Goal: Task Accomplishment & Management: Manage account settings

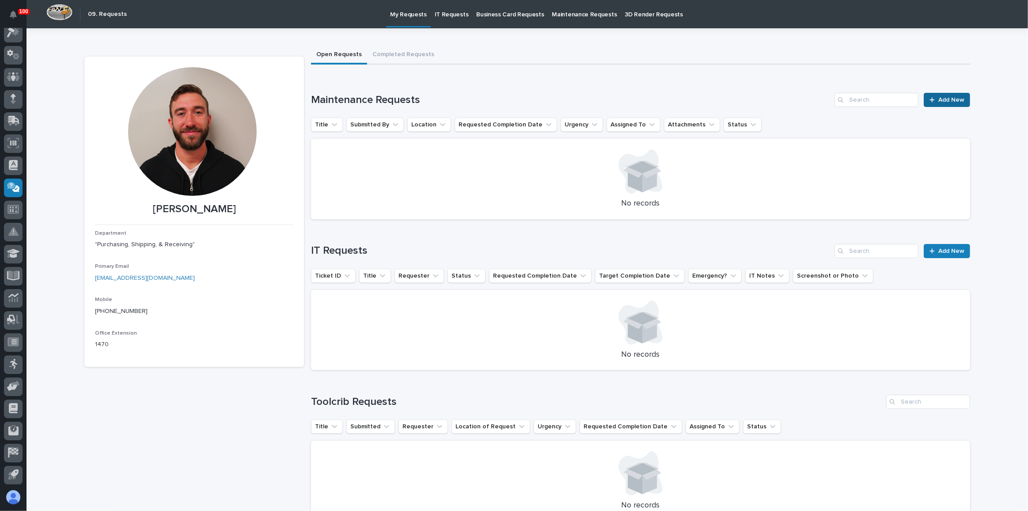
click at [943, 98] on span "Add New" at bounding box center [951, 100] width 26 height 6
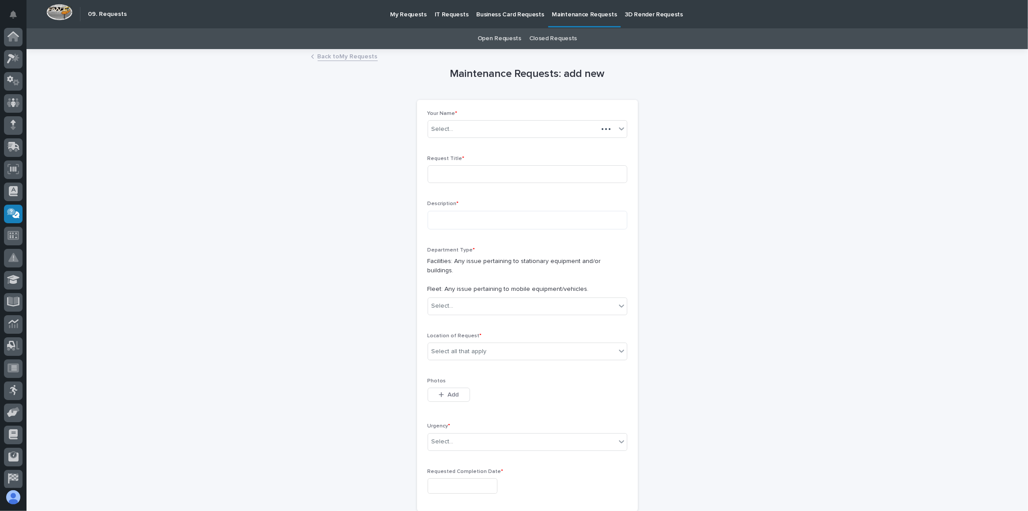
scroll to position [26, 0]
click at [432, 172] on input at bounding box center [528, 174] width 200 height 18
type input "A"
type input "Office Air Filter"
click at [454, 214] on textarea at bounding box center [528, 220] width 200 height 19
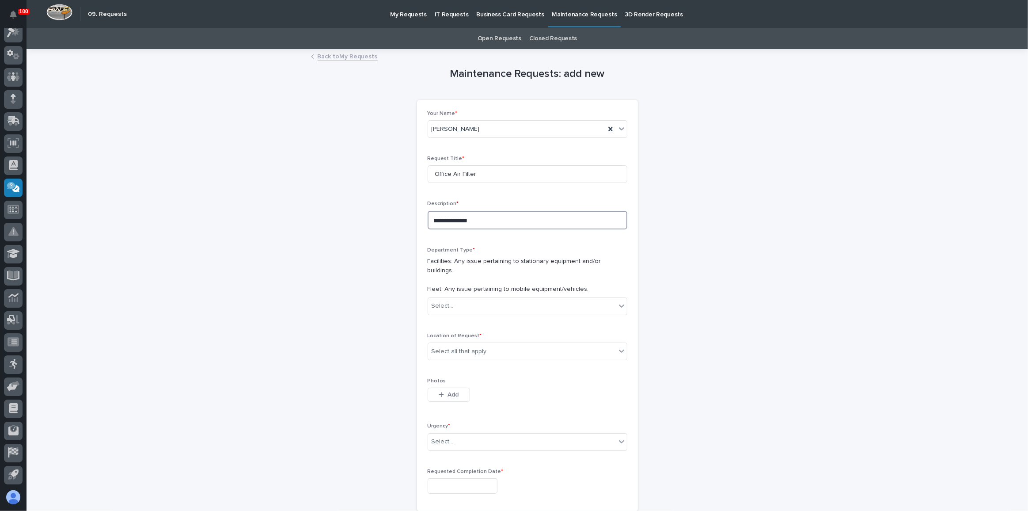
type textarea "**********"
click at [370, 230] on div "**********" at bounding box center [527, 291] width 886 height 482
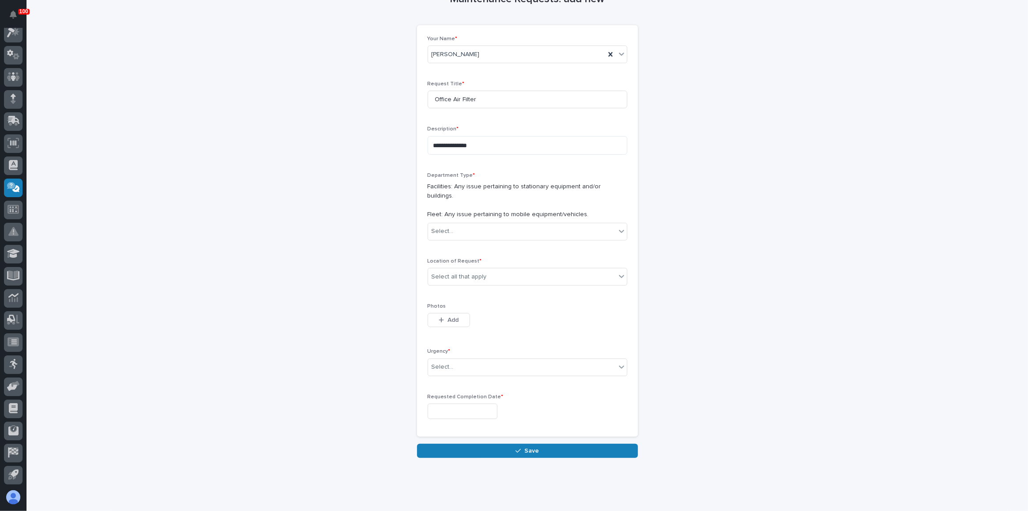
scroll to position [80, 0]
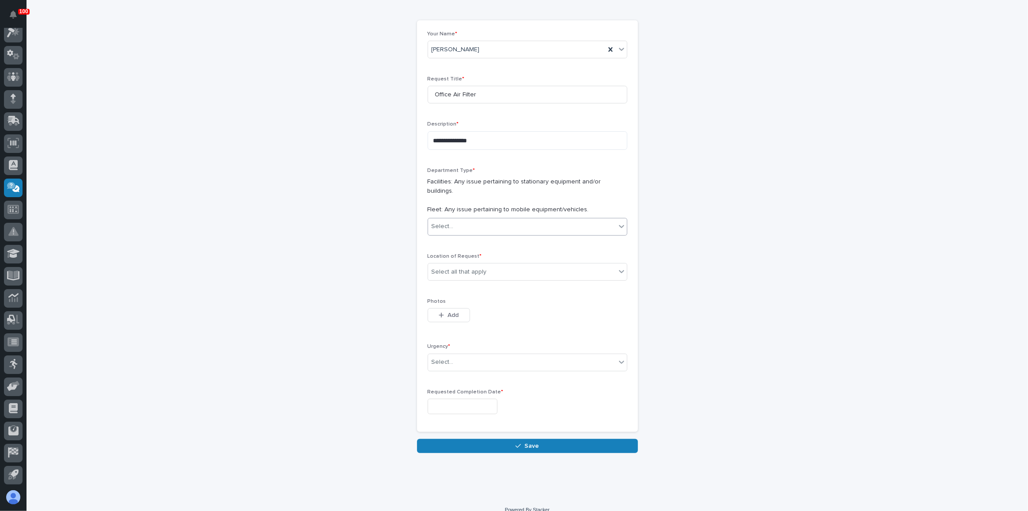
click at [476, 218] on div "Select..." at bounding box center [528, 227] width 200 height 18
click at [450, 233] on span "Facilities" at bounding box center [441, 232] width 27 height 10
click at [466, 267] on div "Select all that apply" at bounding box center [459, 271] width 55 height 9
click at [451, 324] on div "B4" at bounding box center [524, 324] width 199 height 15
click at [447, 355] on div "Select..." at bounding box center [522, 362] width 188 height 15
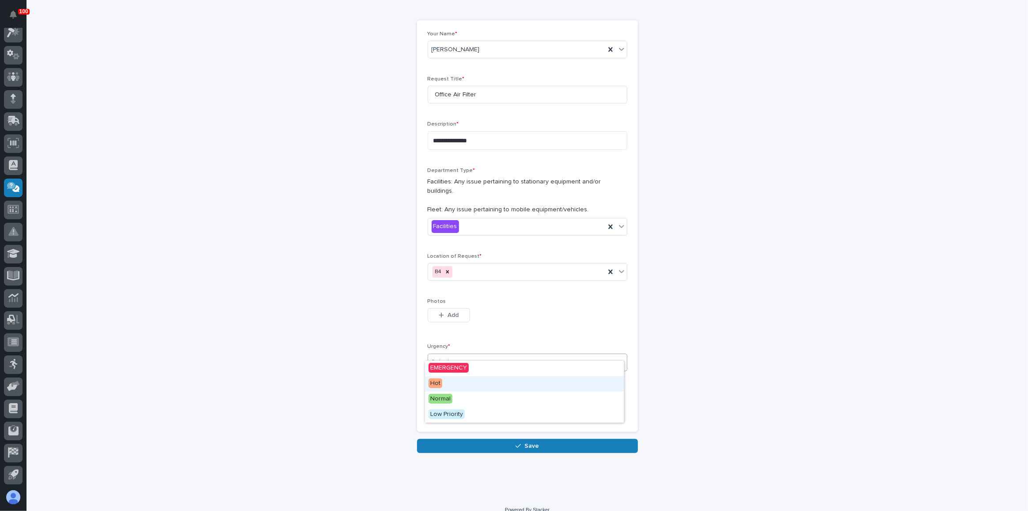
click at [436, 382] on span "Hot" at bounding box center [435, 383] width 14 height 10
click at [428, 398] on input "text" at bounding box center [463, 405] width 70 height 15
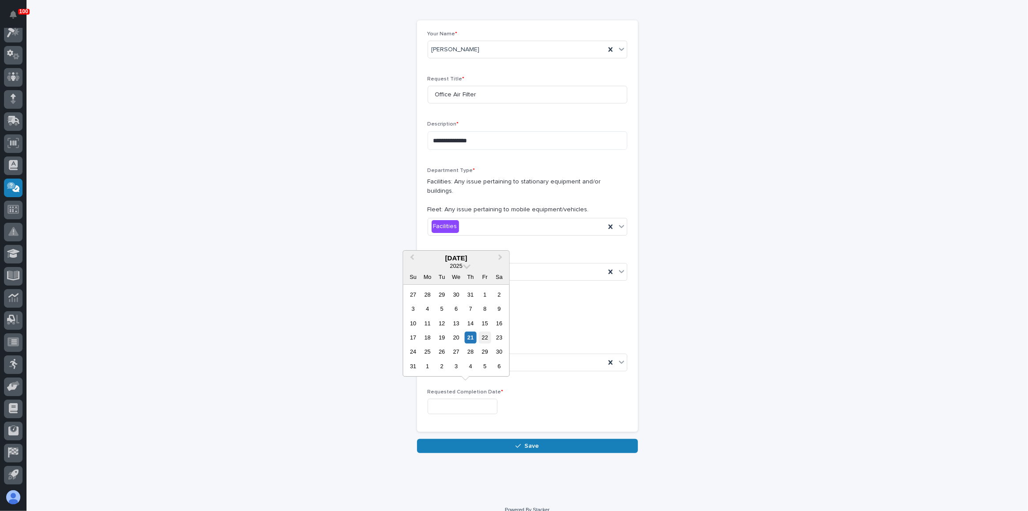
click at [487, 336] on div "22" at bounding box center [485, 337] width 12 height 12
type input "**********"
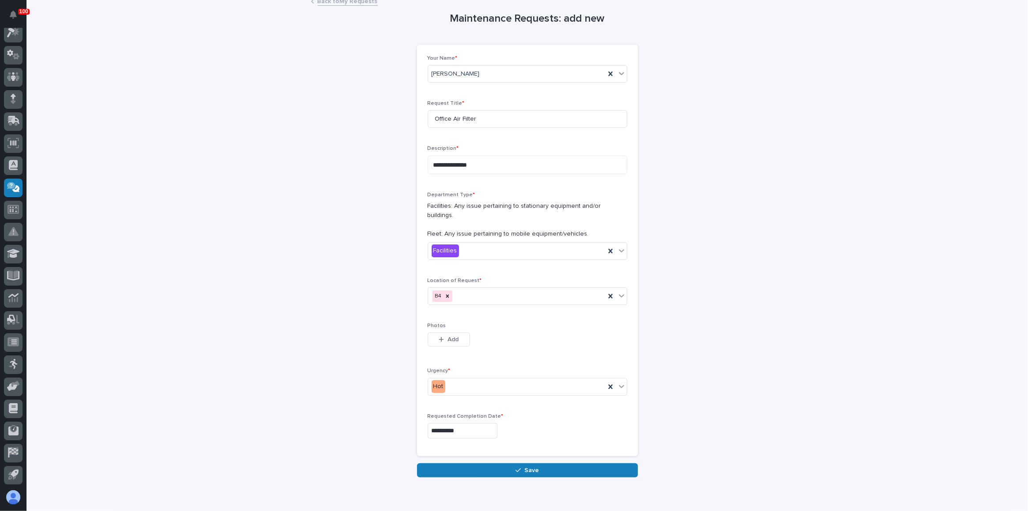
scroll to position [0, 0]
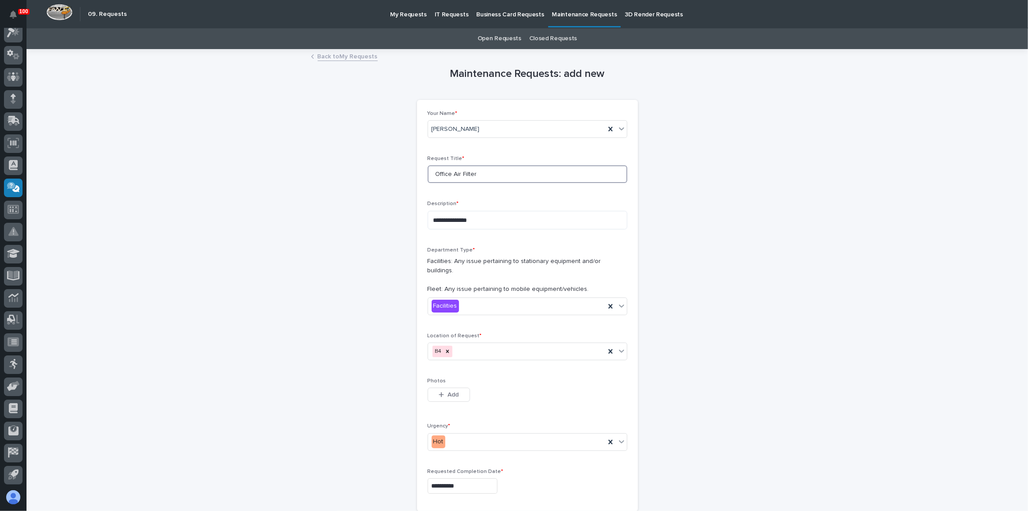
click at [430, 174] on input "Office Air Filter" at bounding box center [528, 174] width 200 height 18
type input "My Office Air Filter"
click at [359, 170] on div "**********" at bounding box center [527, 291] width 886 height 482
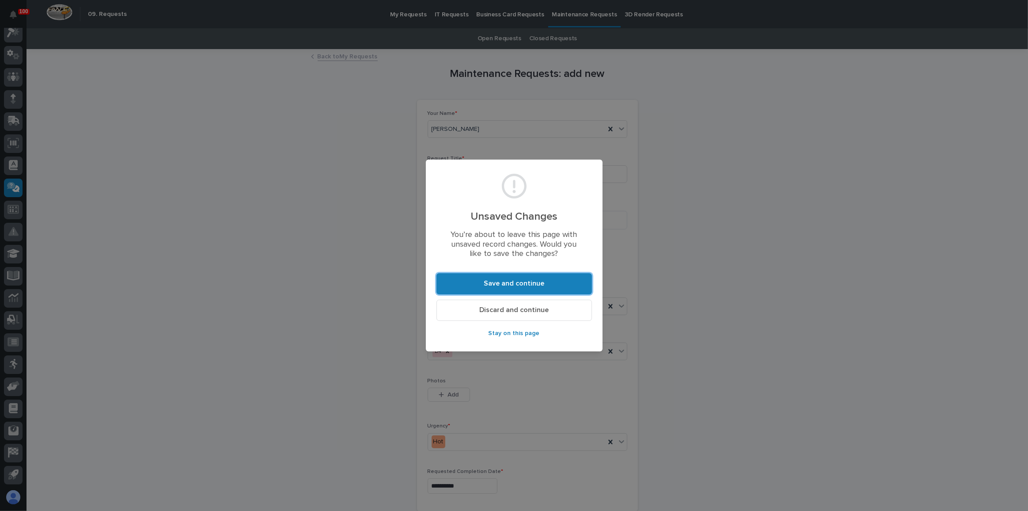
click at [484, 336] on button "Stay on this page" at bounding box center [513, 333] width 155 height 14
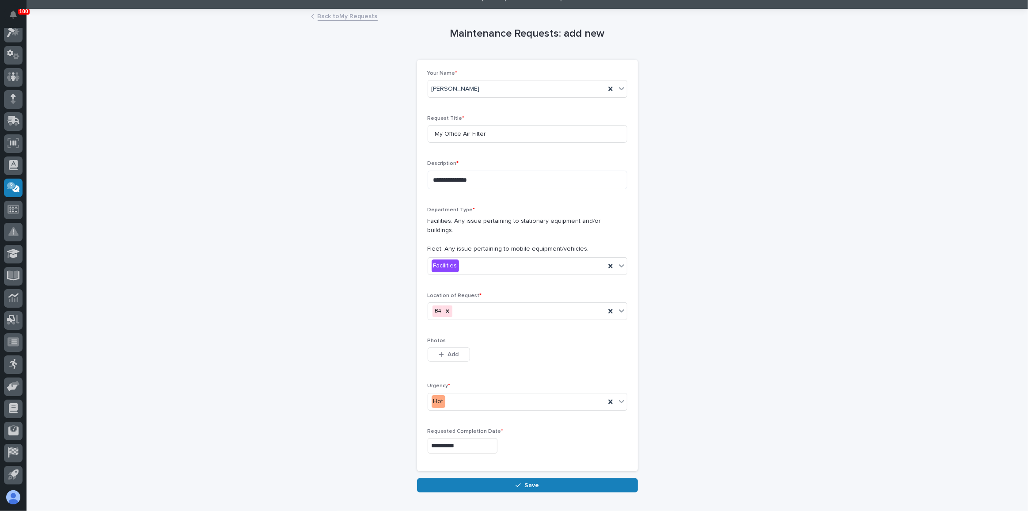
scroll to position [80, 0]
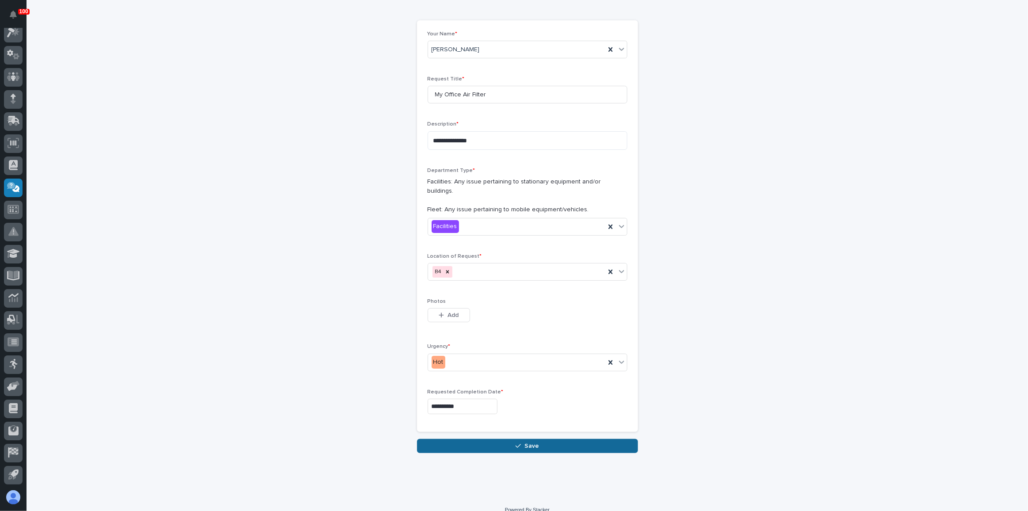
click at [511, 439] on button "Save" at bounding box center [527, 446] width 221 height 14
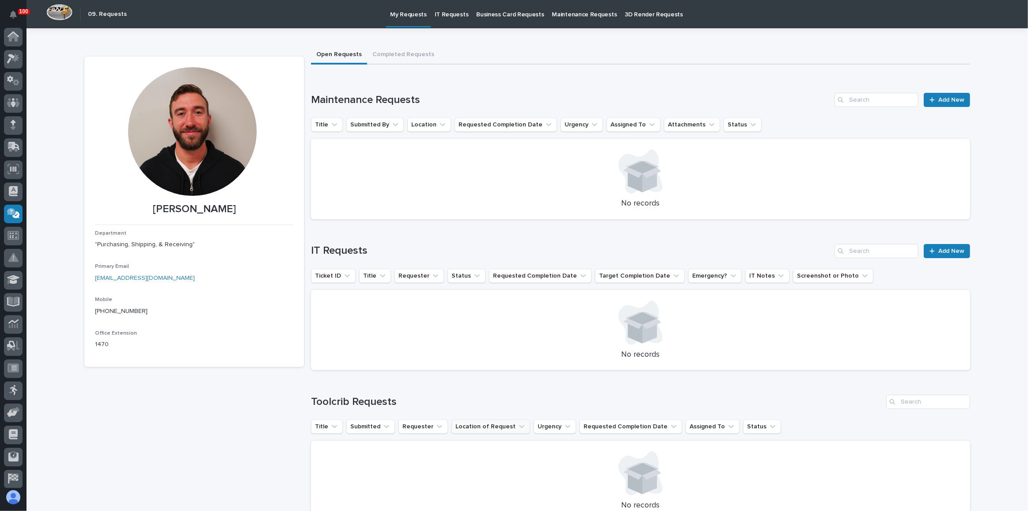
scroll to position [26, 0]
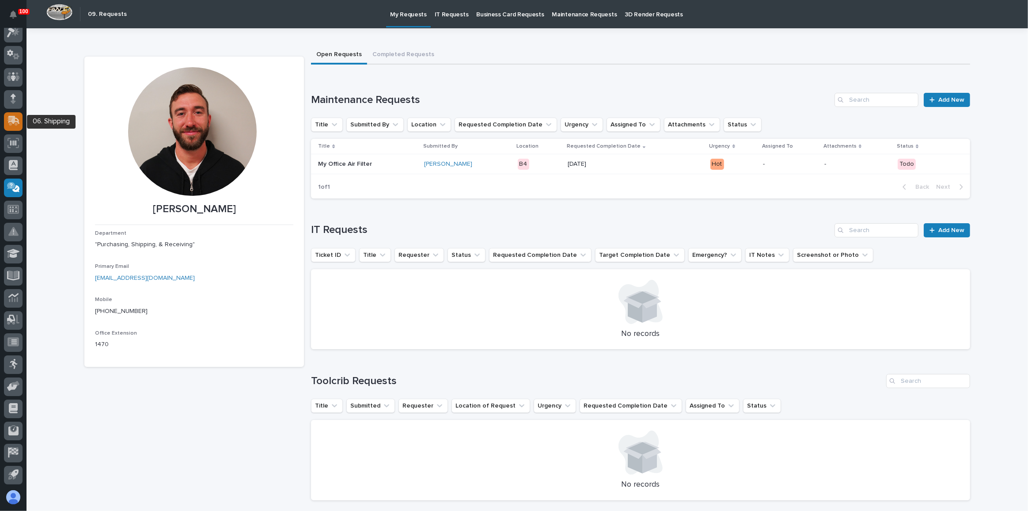
click at [11, 114] on div at bounding box center [13, 121] width 19 height 19
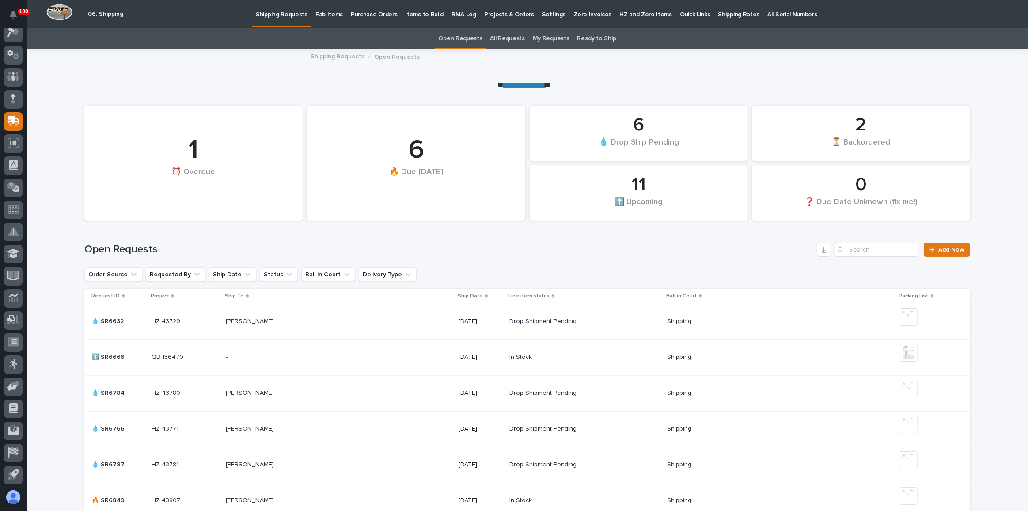
click at [329, 15] on p "Fab Items" at bounding box center [328, 9] width 27 height 19
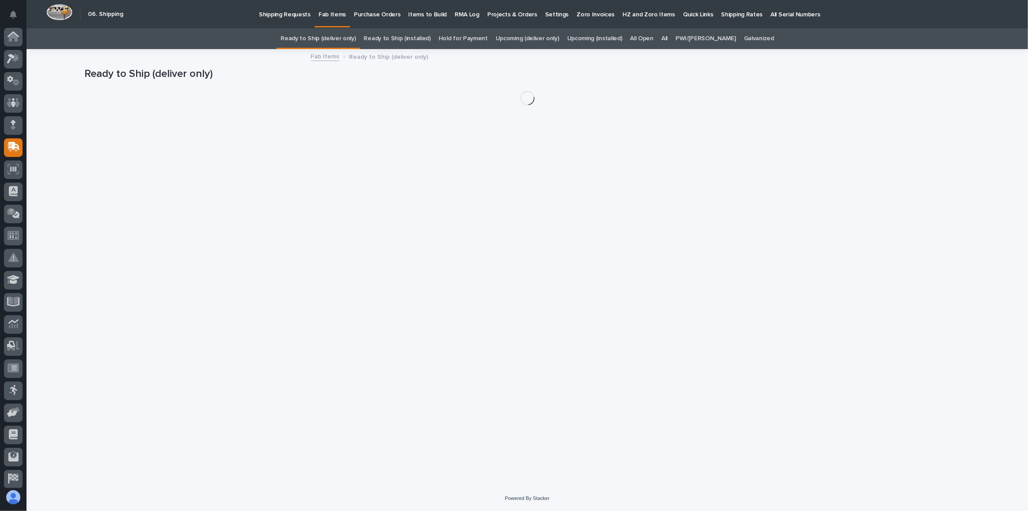
scroll to position [26, 0]
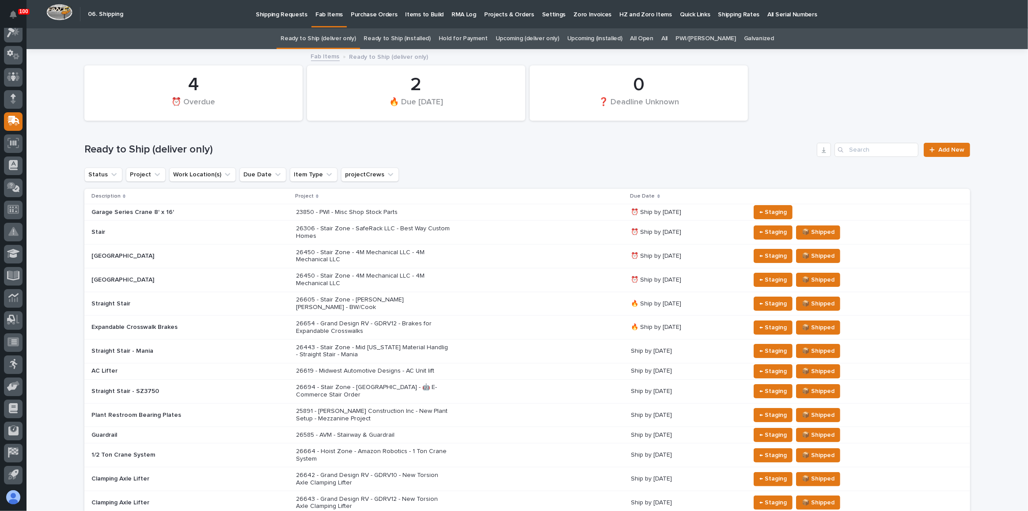
click at [612, 143] on div "Ready to Ship (deliver only) Add New" at bounding box center [527, 150] width 886 height 14
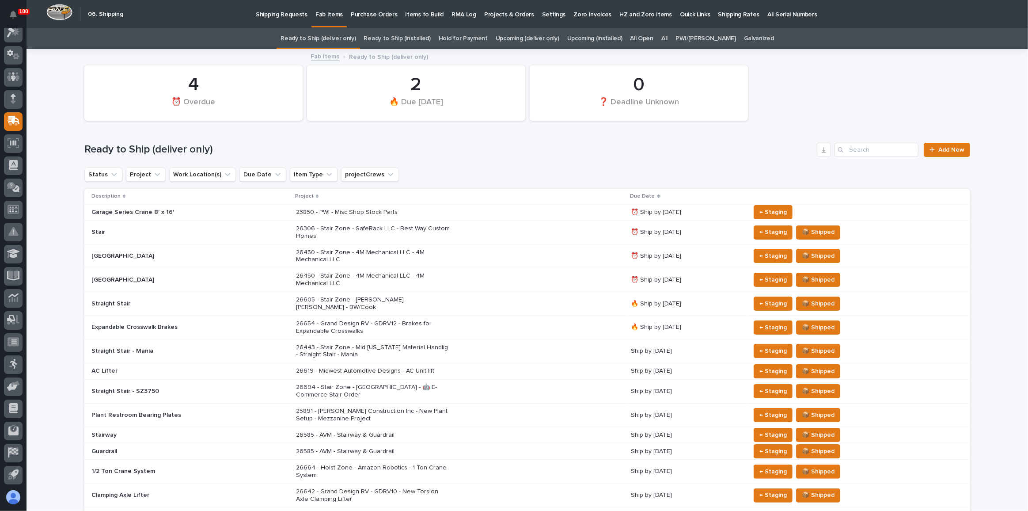
scroll to position [120, 0]
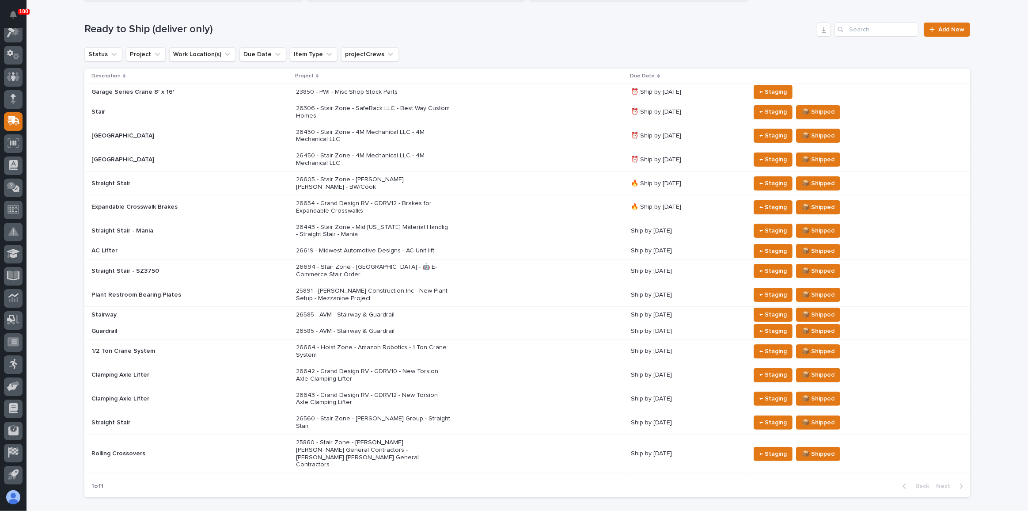
click at [501, 347] on div "26664 - Hoist Zone - Amazon Robotics - 1 Ton Crane System" at bounding box center [460, 351] width 328 height 22
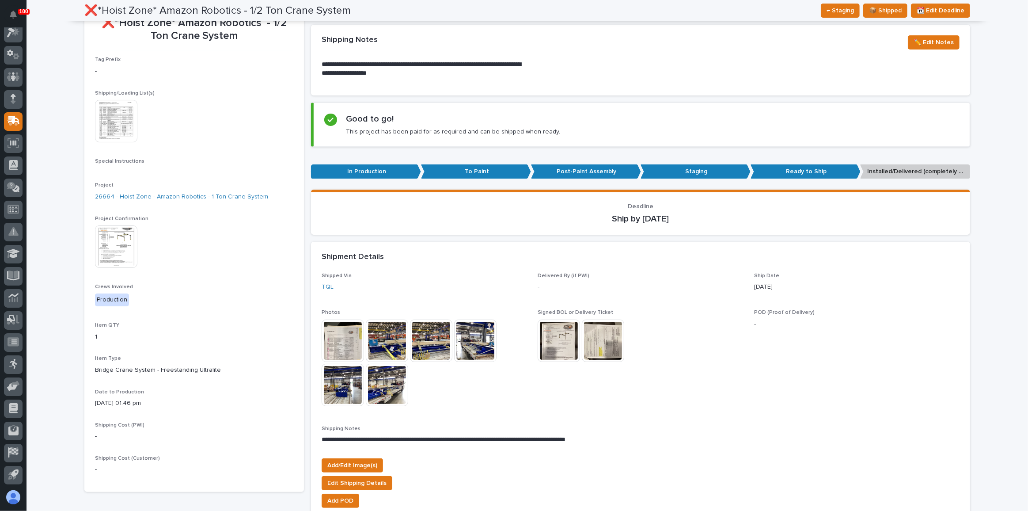
scroll to position [80, 0]
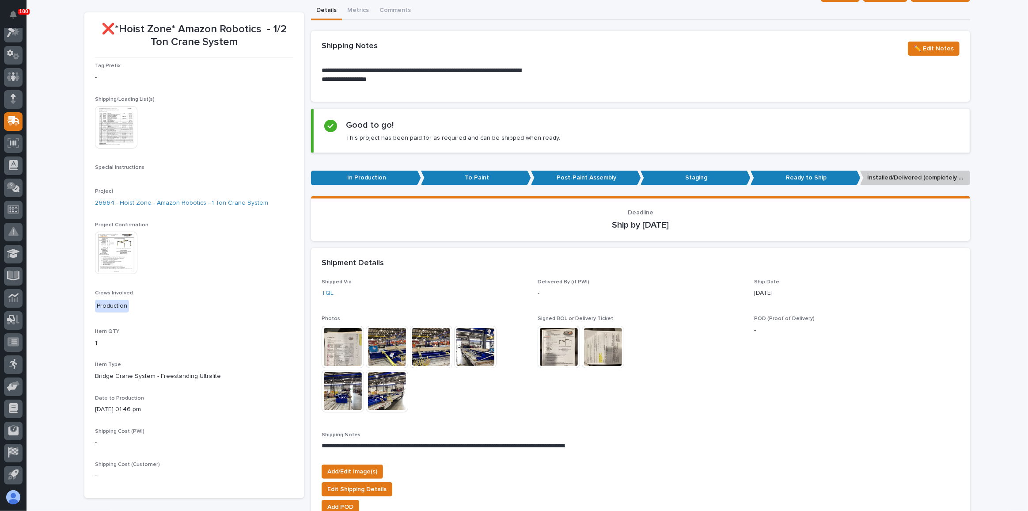
click at [122, 139] on img at bounding box center [116, 127] width 42 height 42
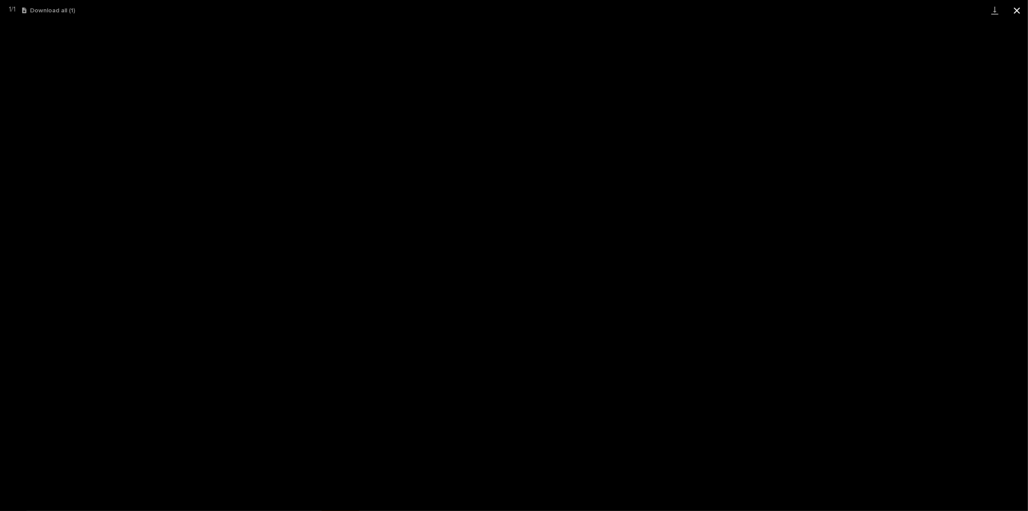
click at [1015, 6] on button "Close gallery" at bounding box center [1017, 10] width 22 height 21
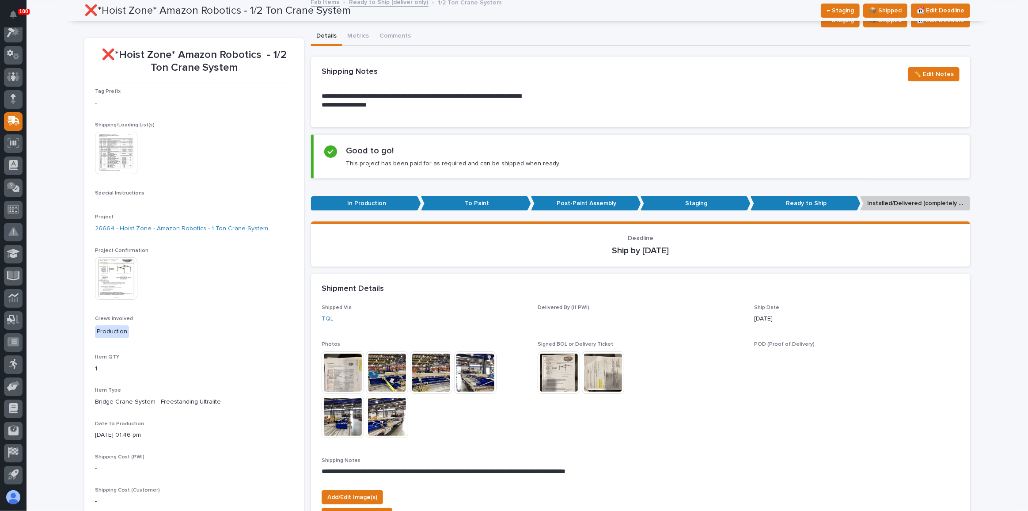
scroll to position [0, 0]
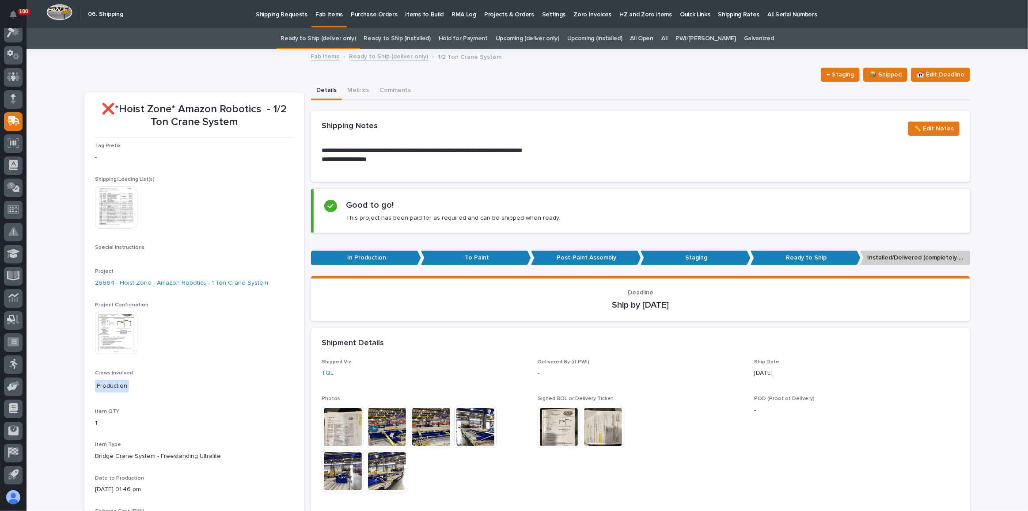
click at [126, 193] on img at bounding box center [116, 207] width 42 height 42
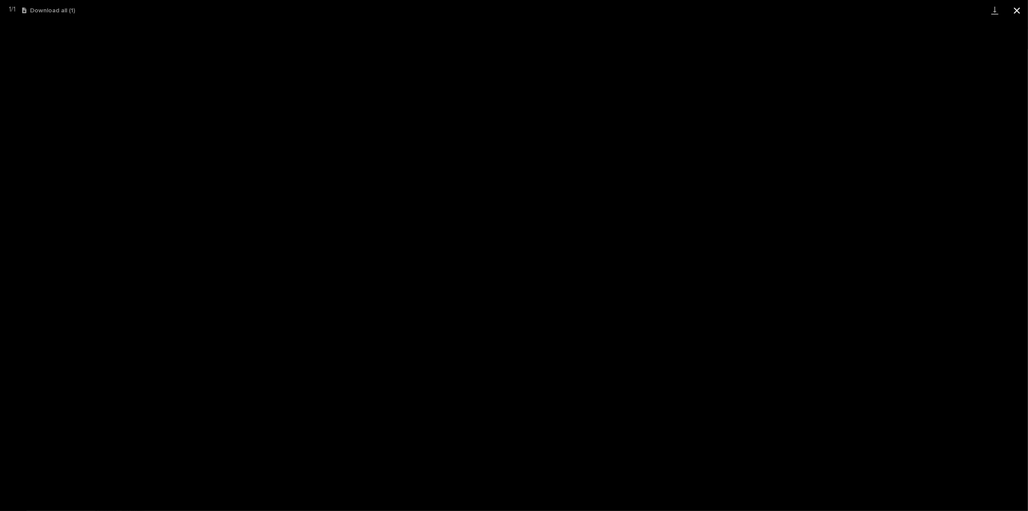
click at [1013, 11] on button "Close gallery" at bounding box center [1017, 10] width 22 height 21
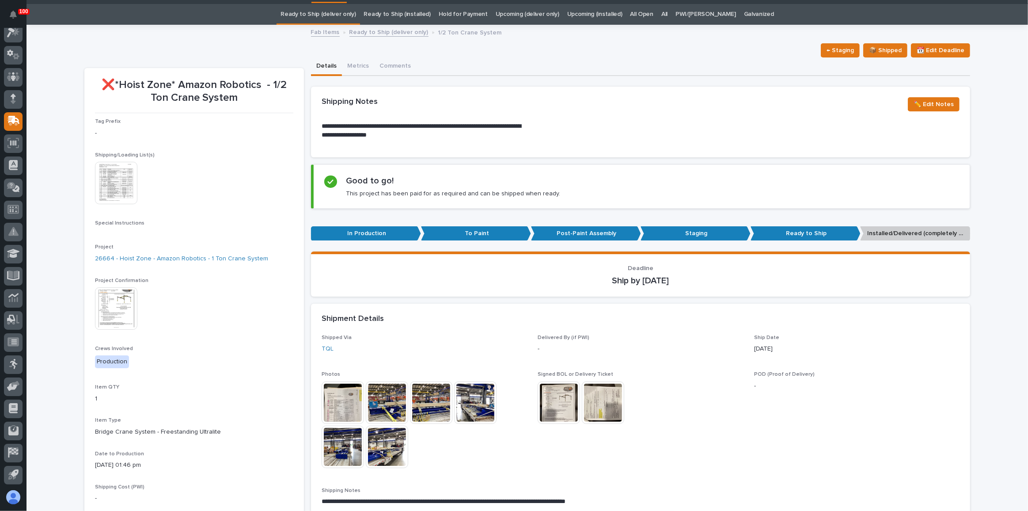
scroll to position [80, 0]
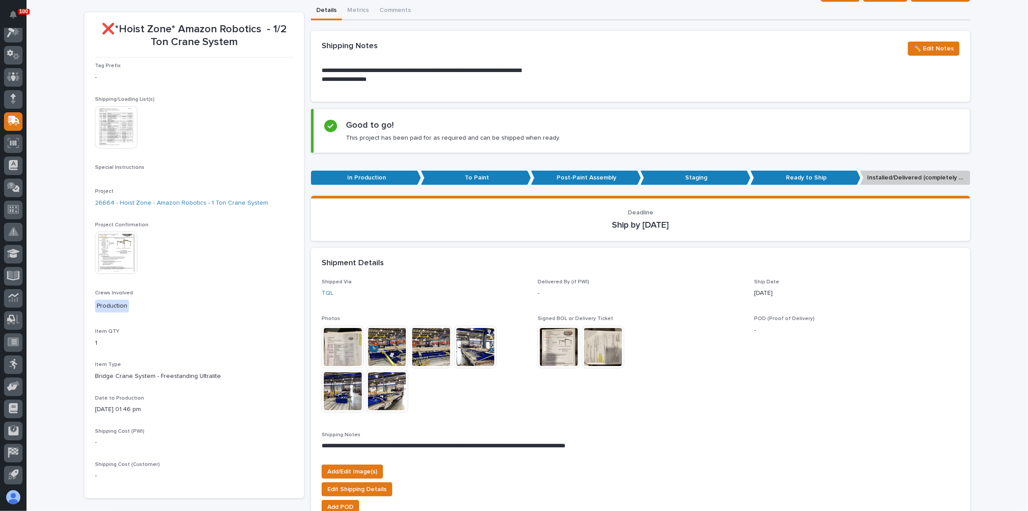
click at [113, 261] on img at bounding box center [116, 252] width 42 height 42
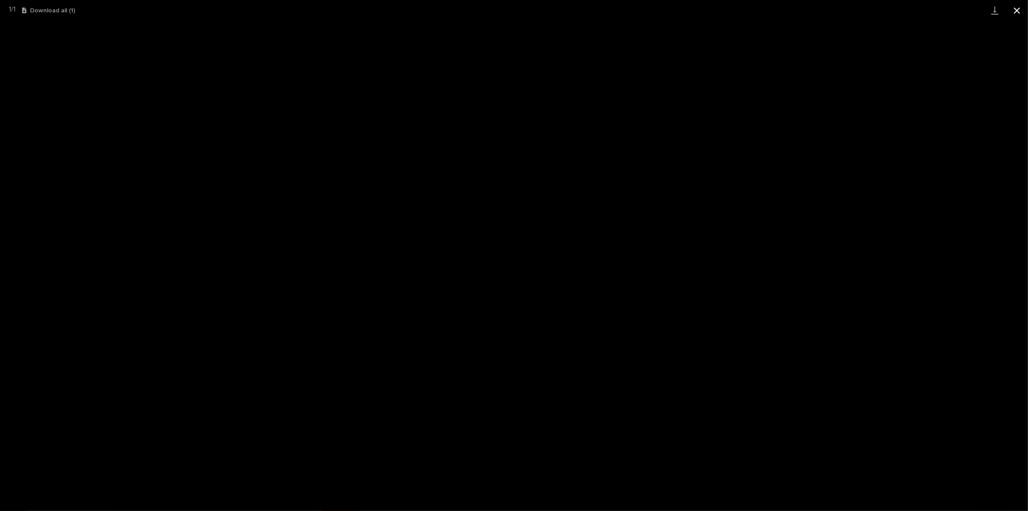
click at [1015, 9] on button "Close gallery" at bounding box center [1017, 10] width 22 height 21
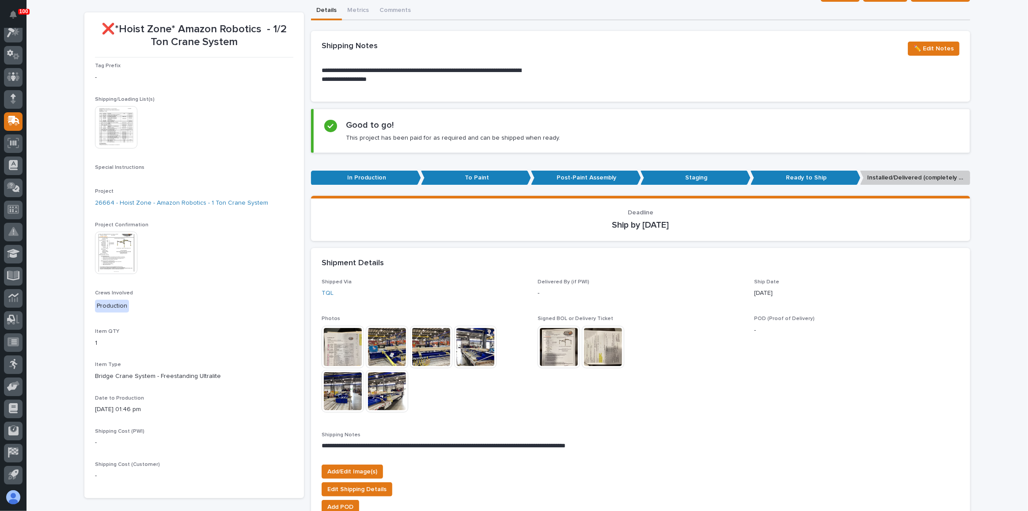
scroll to position [0, 0]
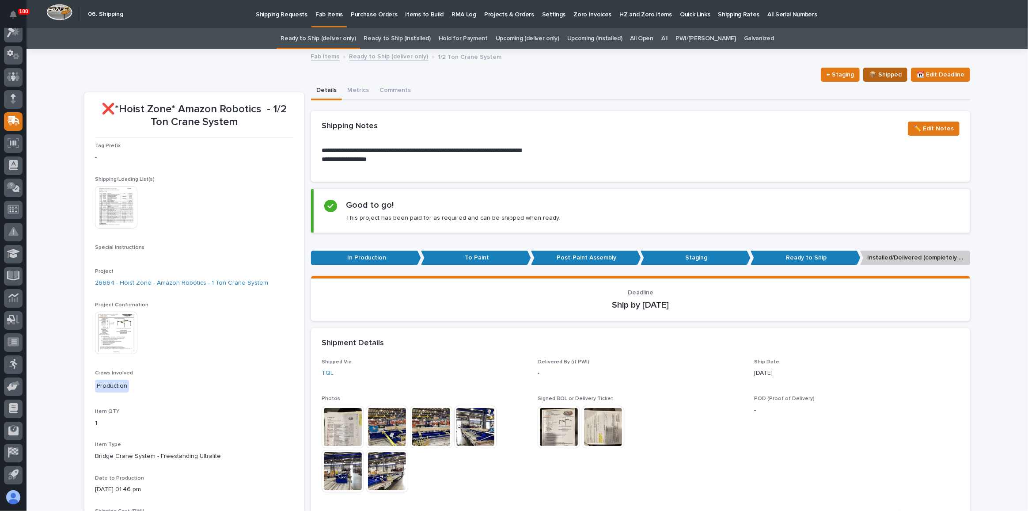
click at [880, 73] on span "📦 Shipped" at bounding box center [885, 74] width 33 height 11
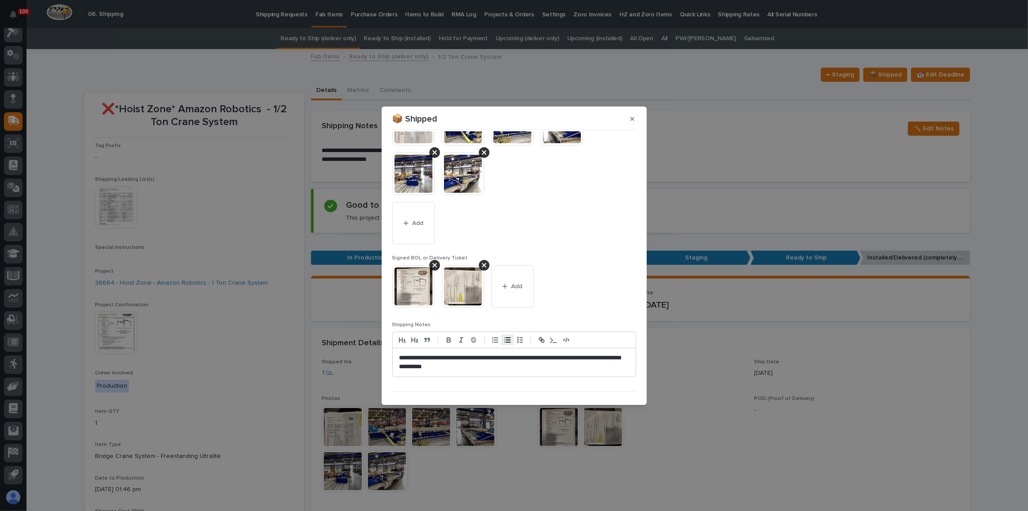
scroll to position [147, 0]
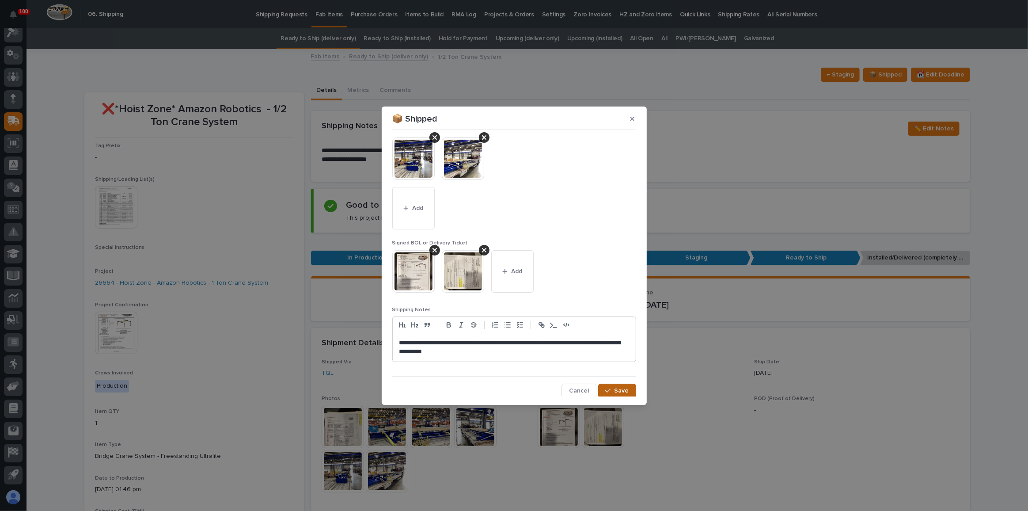
click at [621, 387] on span "Save" at bounding box center [621, 390] width 15 height 8
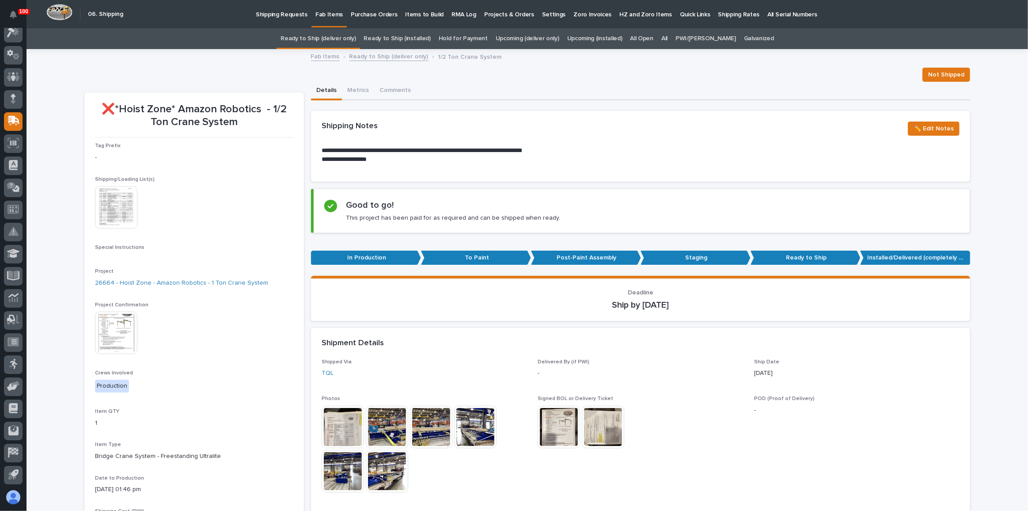
click at [332, 43] on link "Ready to Ship (deliver only)" at bounding box center [317, 38] width 75 height 21
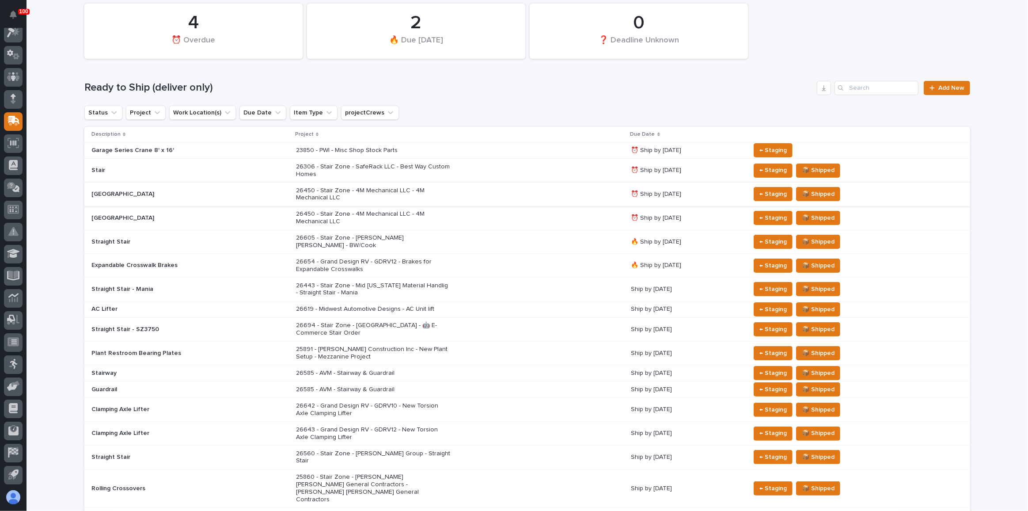
scroll to position [120, 0]
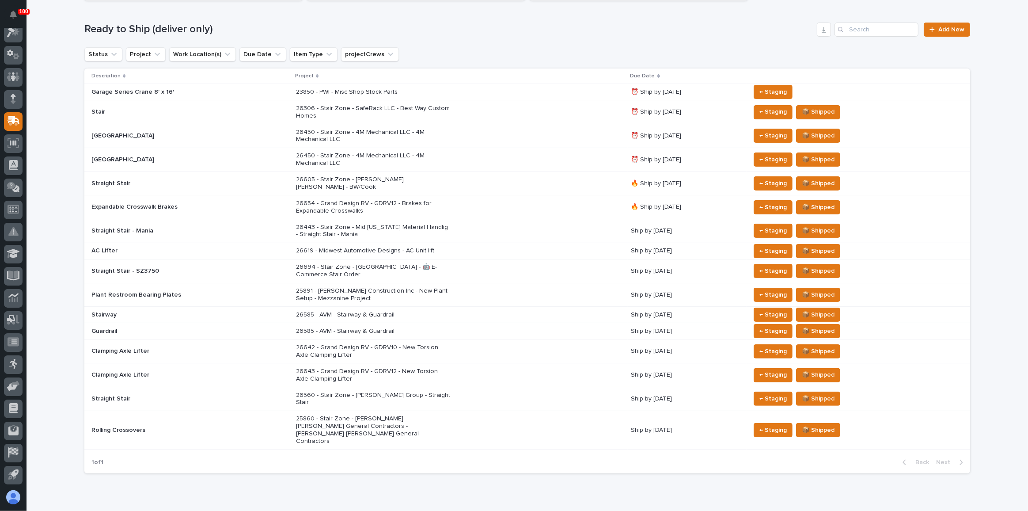
click at [531, 134] on div "26450 - Stair Zone - 4M Mechanical LLC - 4M Mechanical LLC" at bounding box center [460, 136] width 328 height 22
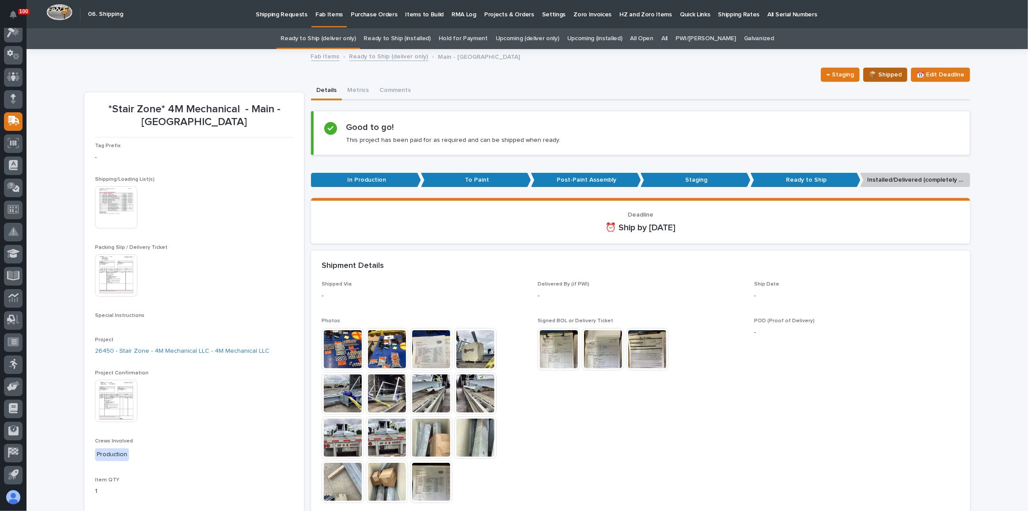
click at [890, 78] on span "📦 Shipped" at bounding box center [885, 74] width 33 height 11
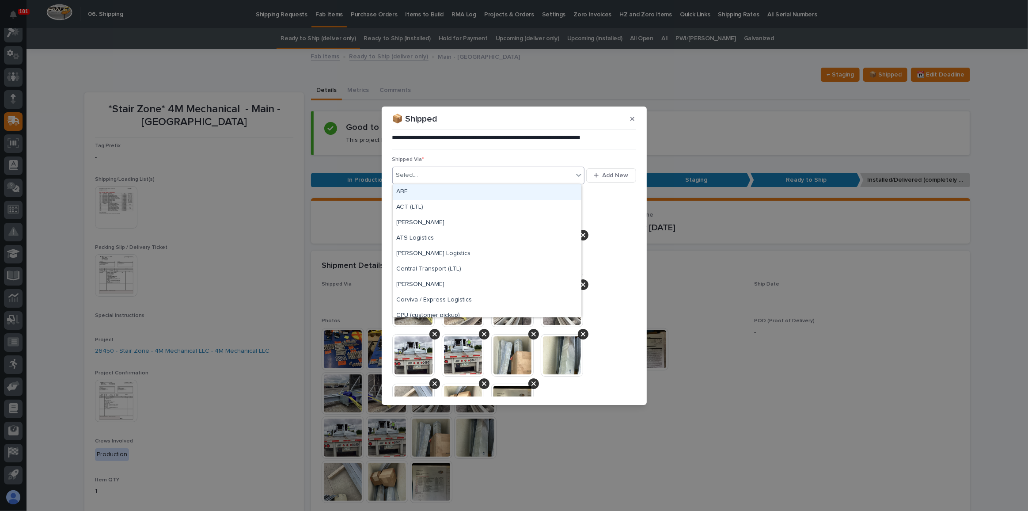
click at [479, 174] on div "Select..." at bounding box center [483, 175] width 181 height 15
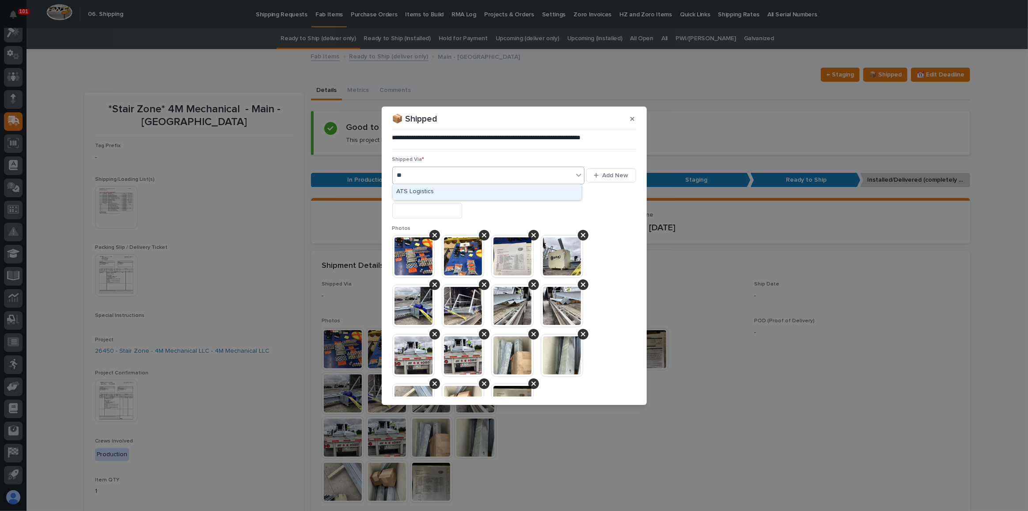
type input "***"
click at [478, 188] on div "ATS Logistics" at bounding box center [487, 191] width 189 height 15
click at [440, 213] on input "text" at bounding box center [427, 210] width 70 height 15
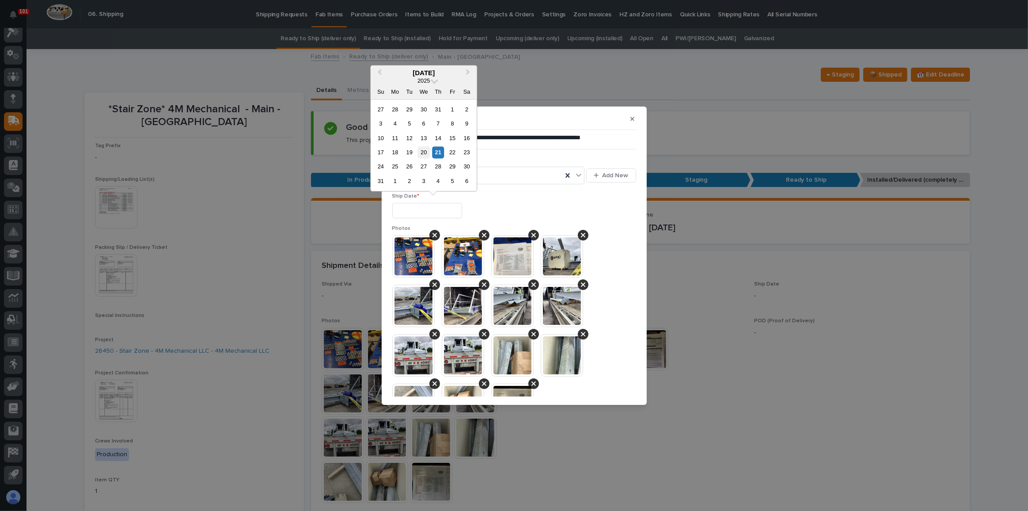
click at [427, 151] on div "20" at bounding box center [424, 152] width 12 height 12
type input "**********"
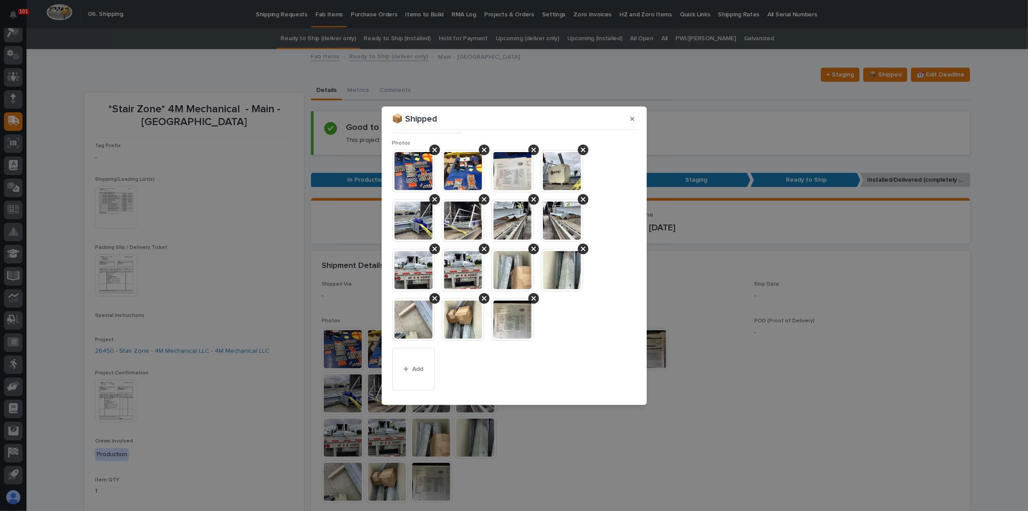
scroll to position [237, 0]
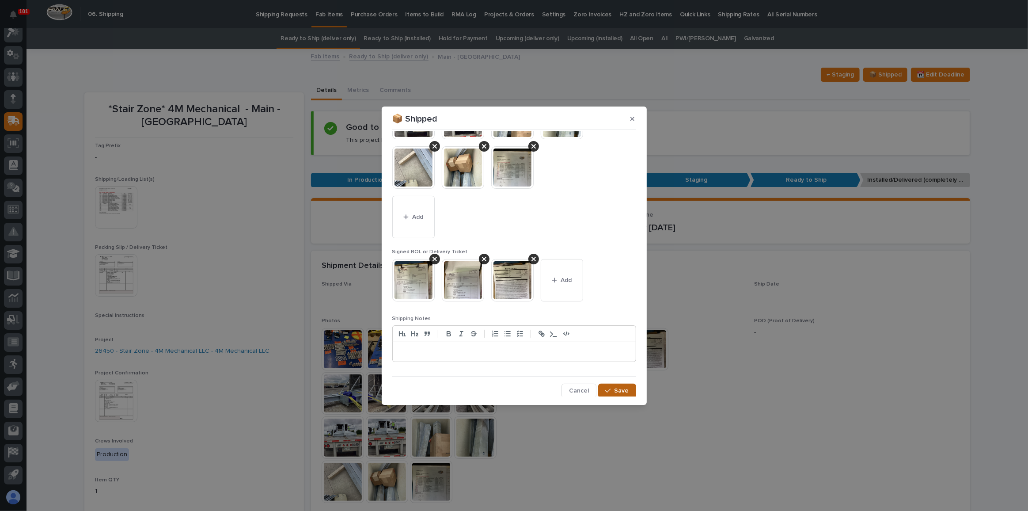
click at [617, 391] on span "Save" at bounding box center [621, 390] width 15 height 8
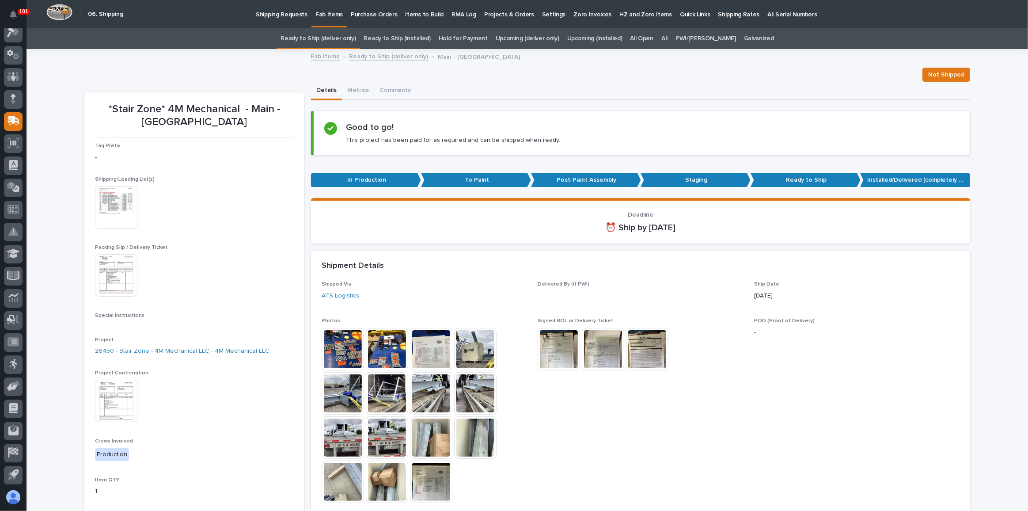
click at [333, 37] on link "Ready to Ship (deliver only)" at bounding box center [317, 38] width 75 height 21
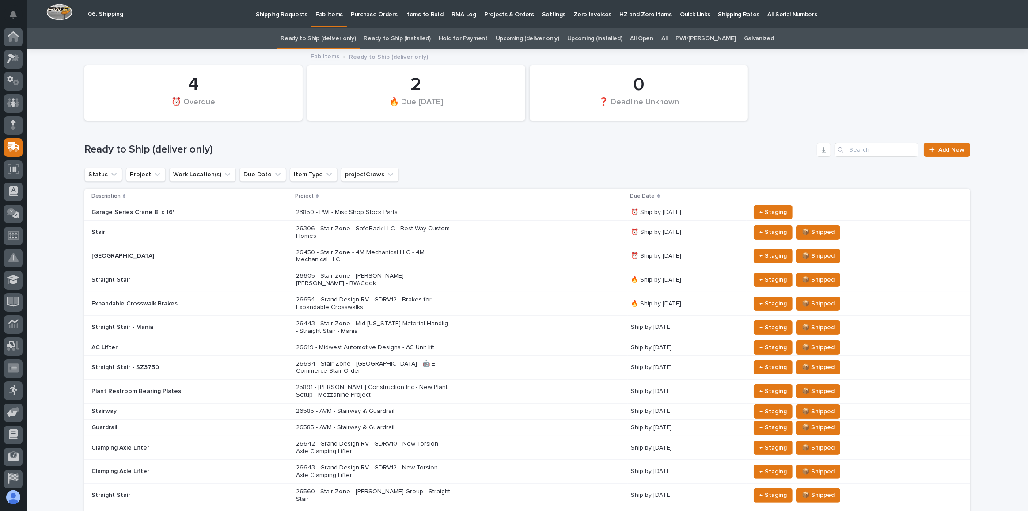
scroll to position [26, 0]
click at [806, 256] on span "📦 Shipped" at bounding box center [818, 255] width 33 height 11
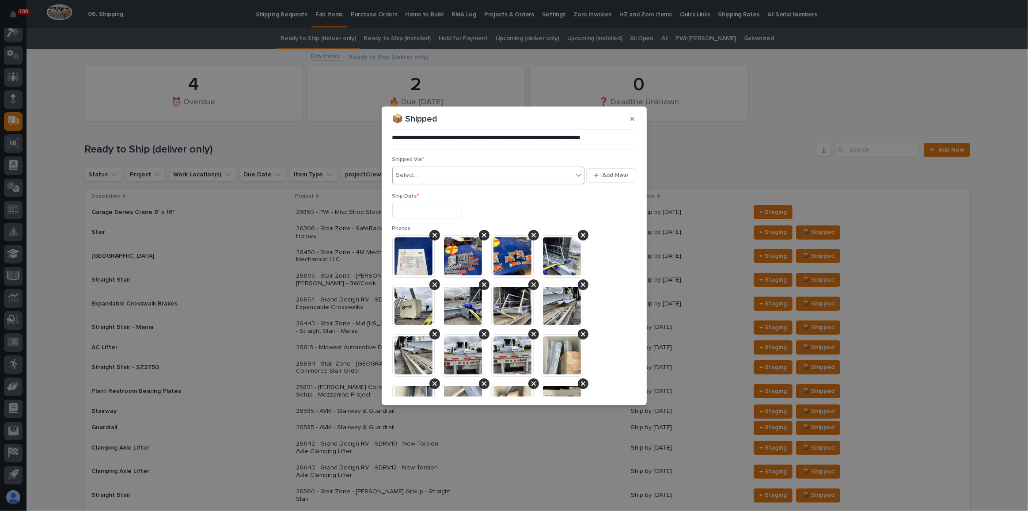
click at [441, 167] on div "Select..." at bounding box center [488, 176] width 193 height 18
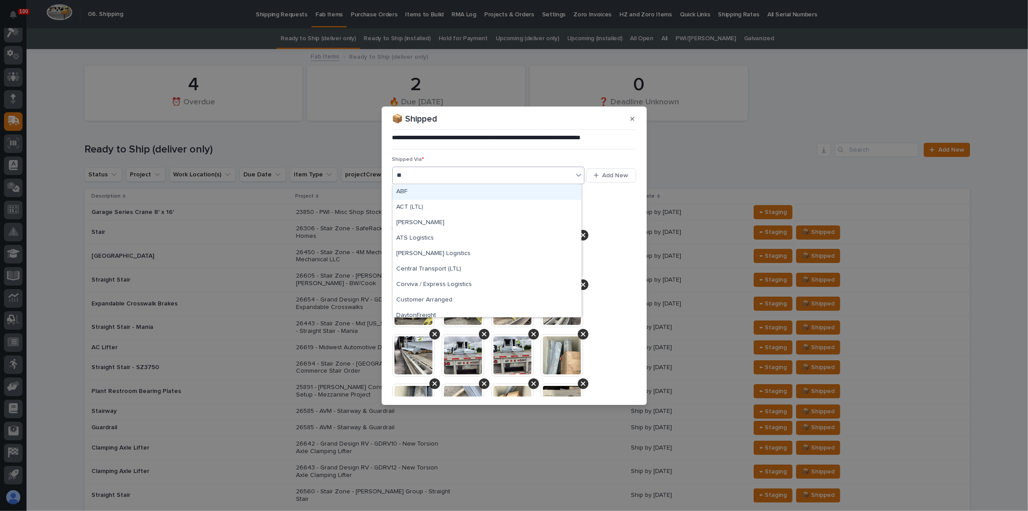
type input "***"
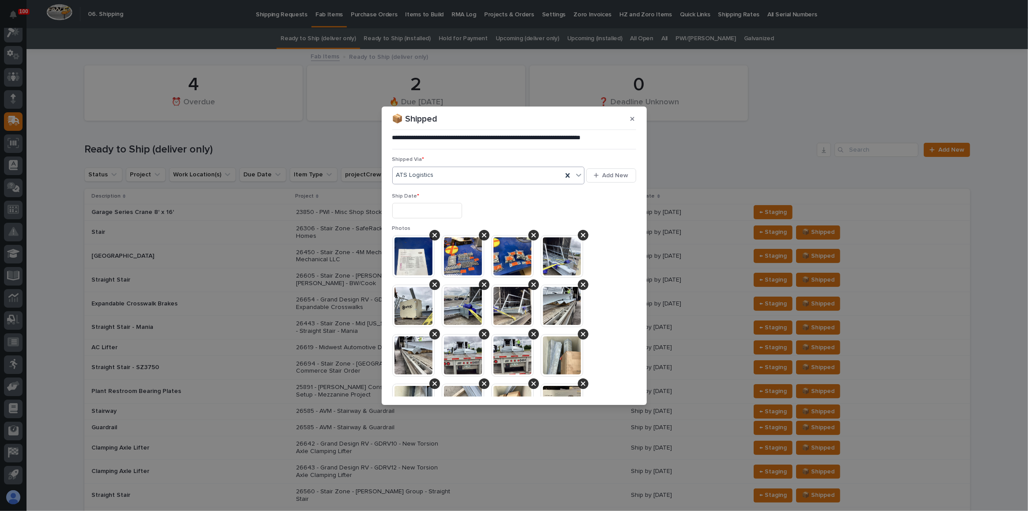
click at [442, 212] on input "text" at bounding box center [427, 210] width 70 height 15
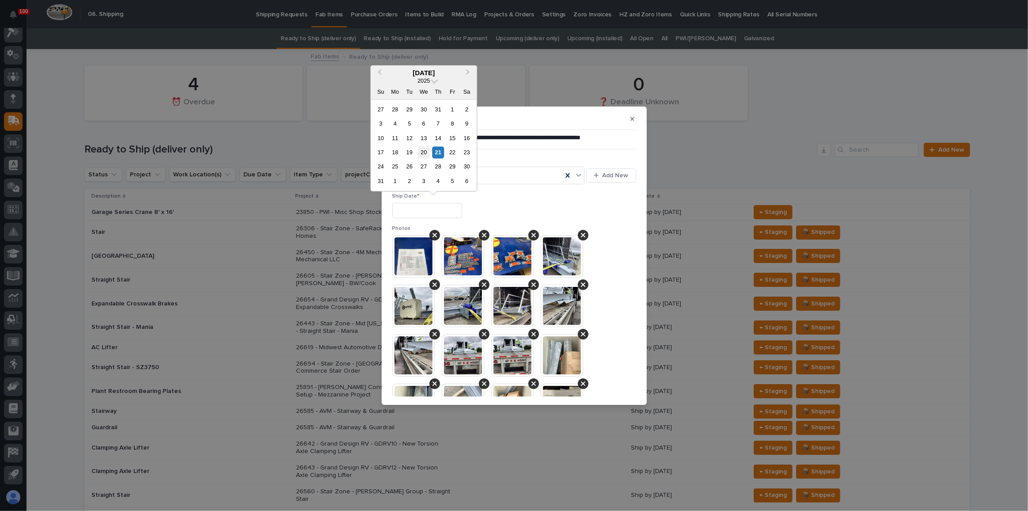
click at [426, 151] on div "20" at bounding box center [424, 152] width 12 height 12
type input "**********"
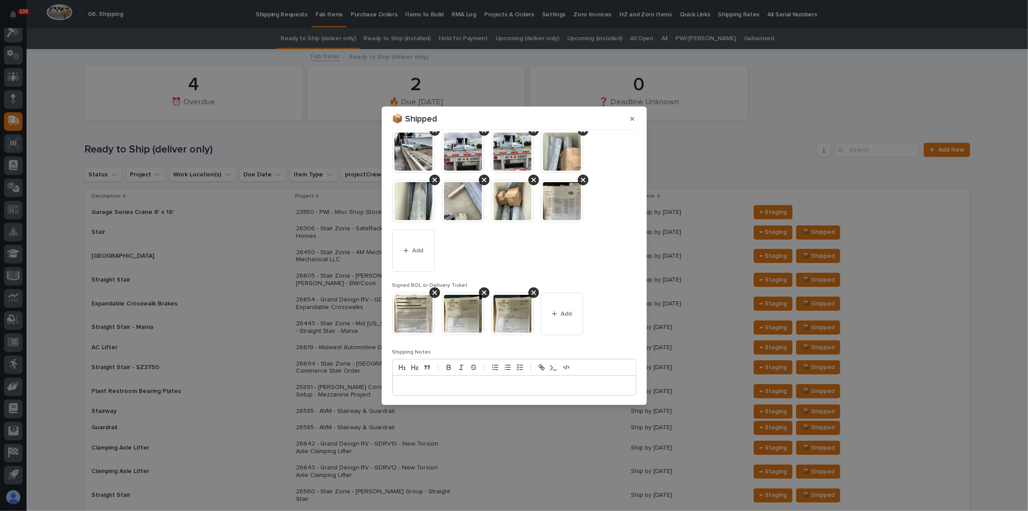
scroll to position [237, 0]
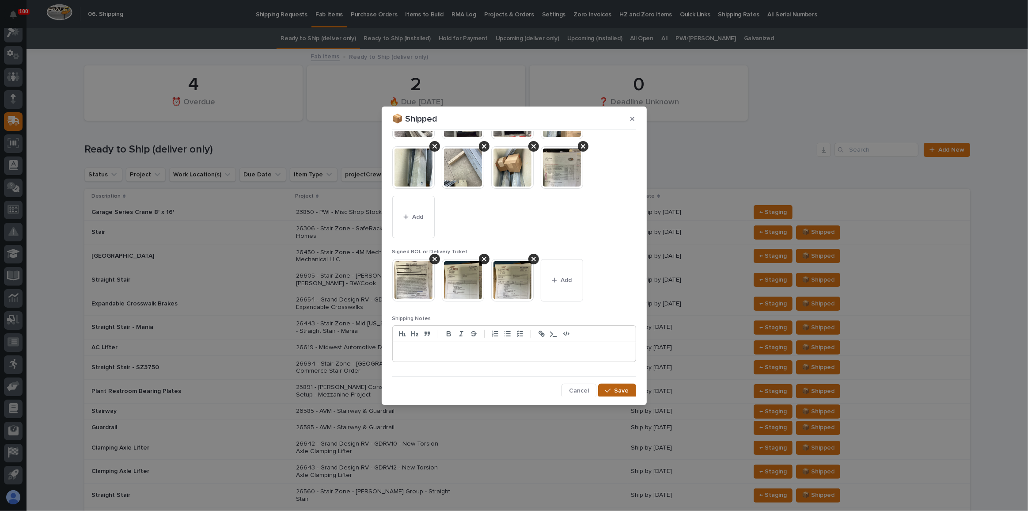
click at [618, 387] on span "Save" at bounding box center [621, 390] width 15 height 8
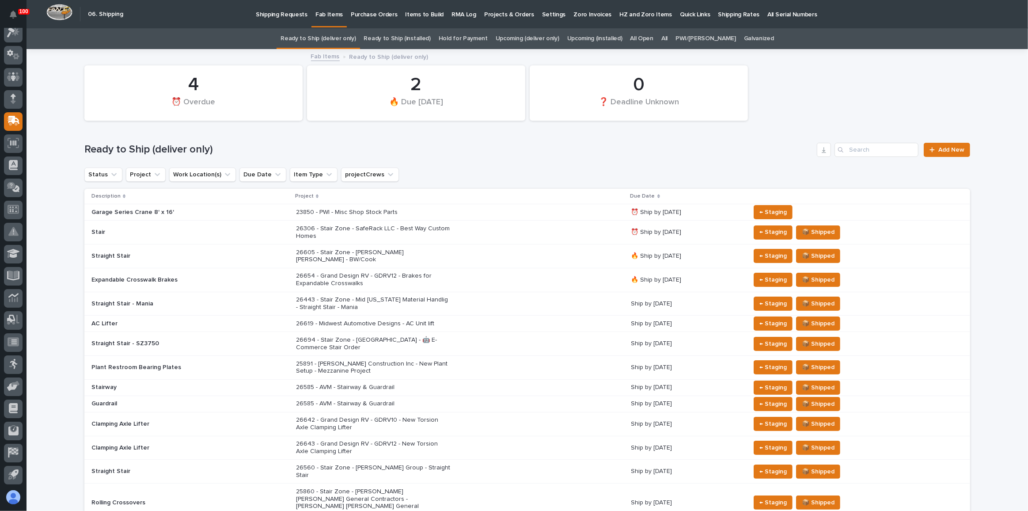
click at [550, 250] on div "26605 - Stair Zone - [PERSON_NAME] [PERSON_NAME] - BW/Cook" at bounding box center [460, 256] width 328 height 22
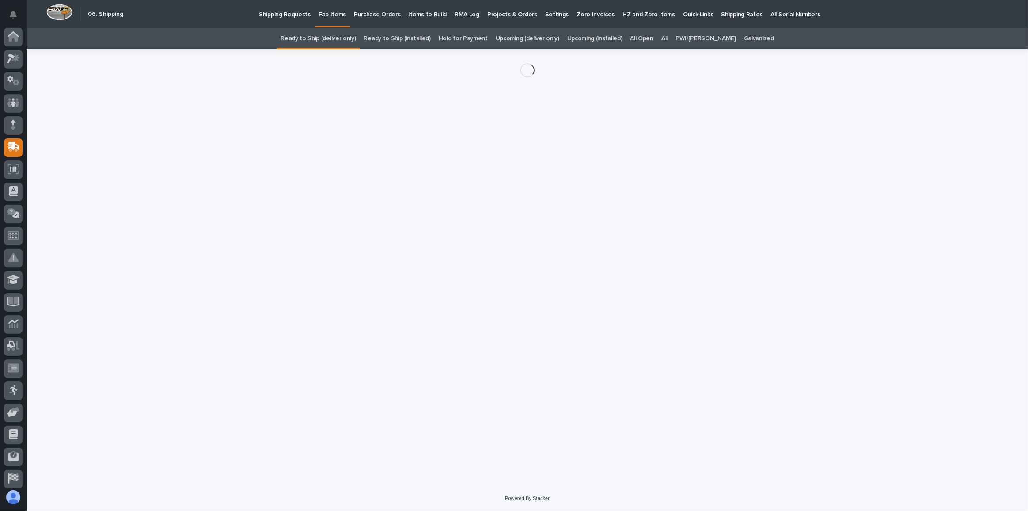
scroll to position [26, 0]
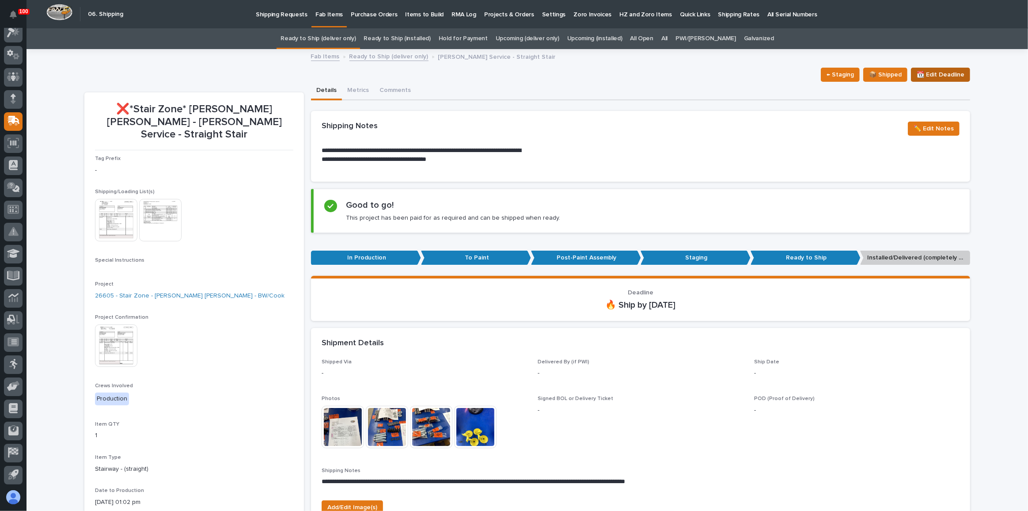
click at [918, 78] on span "📆 Edit Deadline" at bounding box center [940, 74] width 48 height 11
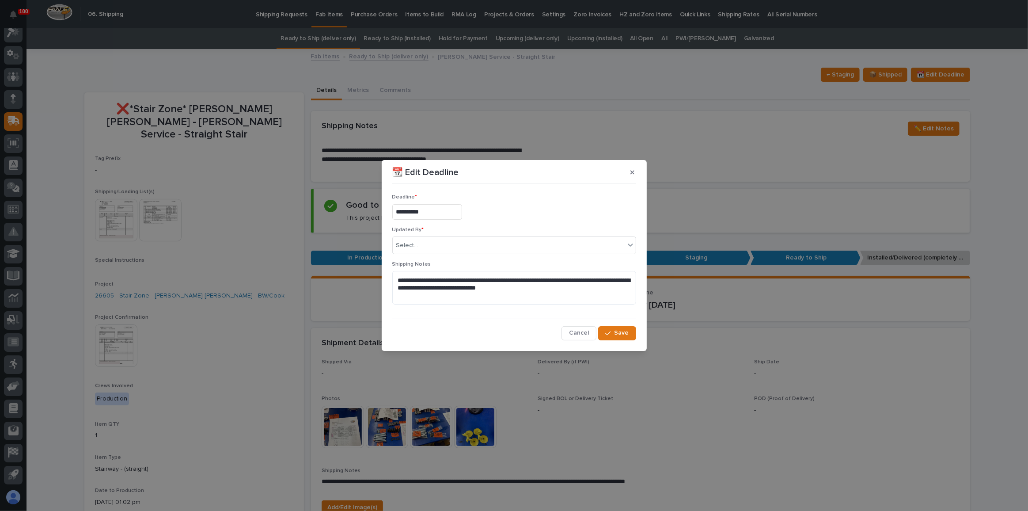
click at [417, 212] on input "**********" at bounding box center [427, 211] width 70 height 15
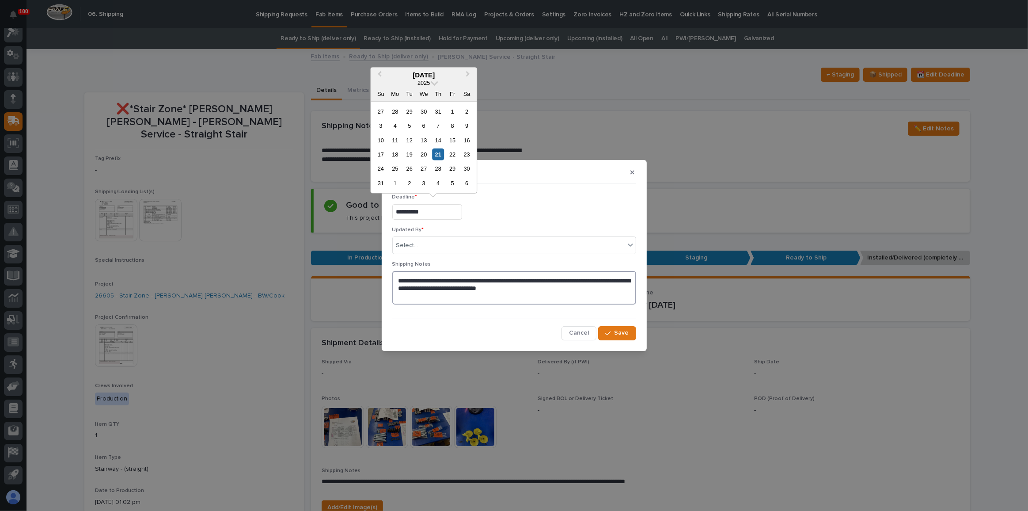
click at [580, 292] on textarea "**********" at bounding box center [514, 287] width 244 height 33
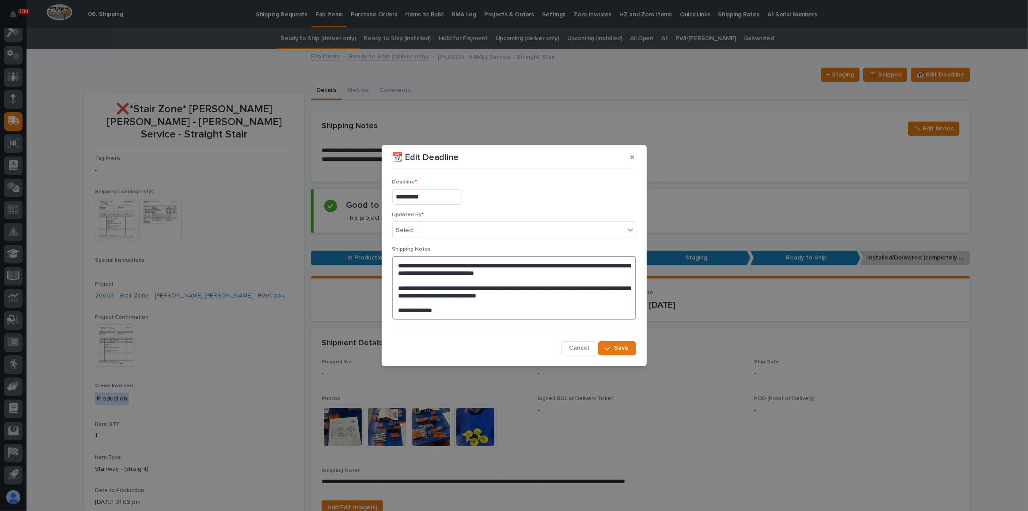
type textarea "**********"
click at [414, 219] on div "Updated By * Select..." at bounding box center [514, 229] width 244 height 34
click at [417, 227] on div "Select..." at bounding box center [407, 230] width 22 height 9
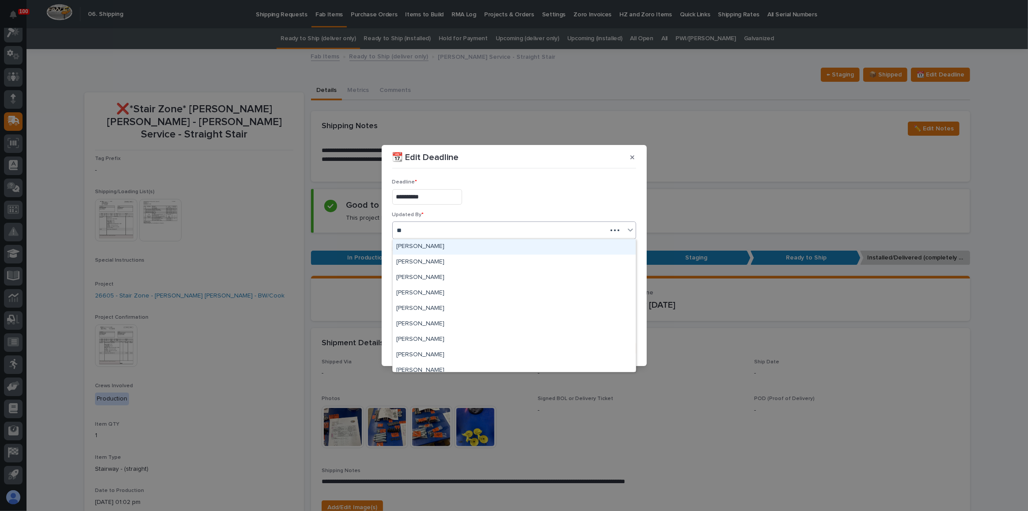
type input "***"
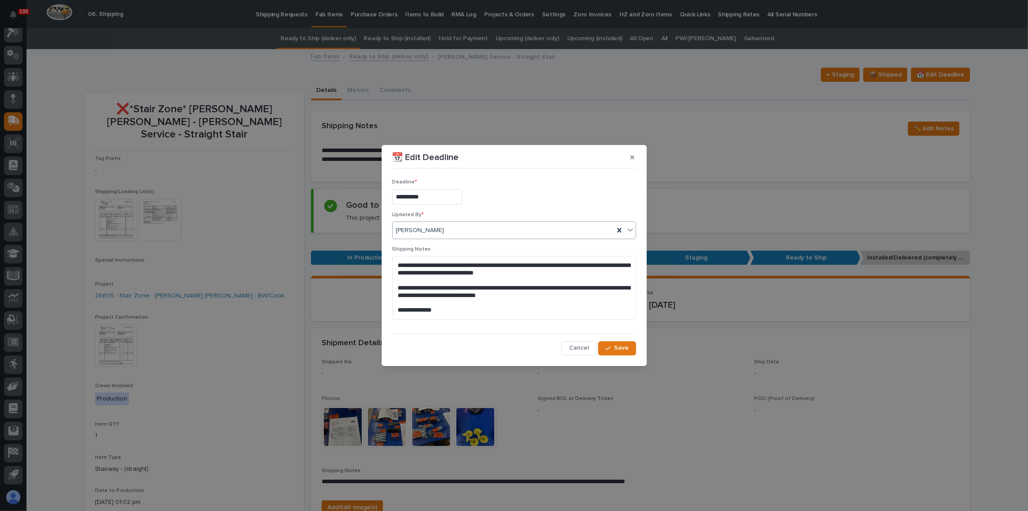
click at [411, 202] on input "**********" at bounding box center [427, 196] width 70 height 15
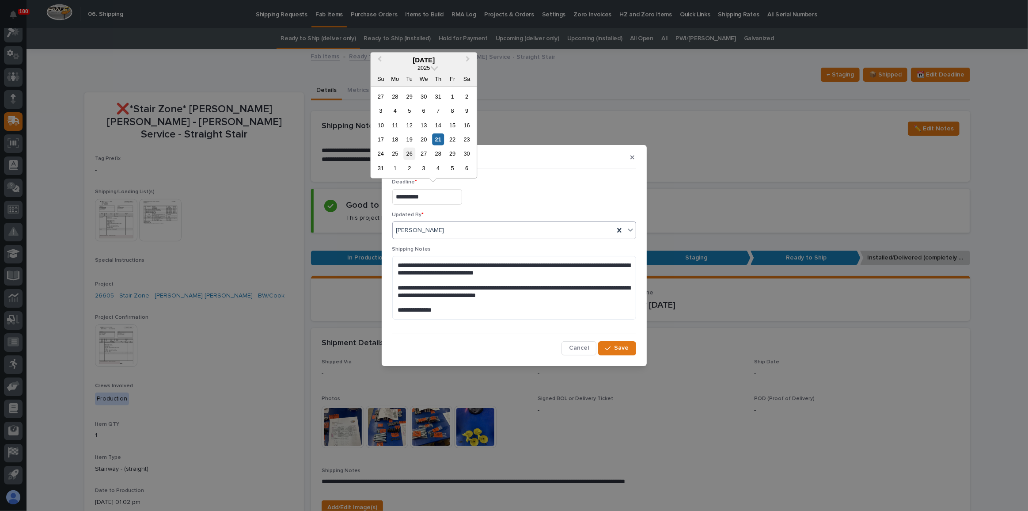
click at [409, 154] on div "26" at bounding box center [409, 154] width 12 height 12
type input "**********"
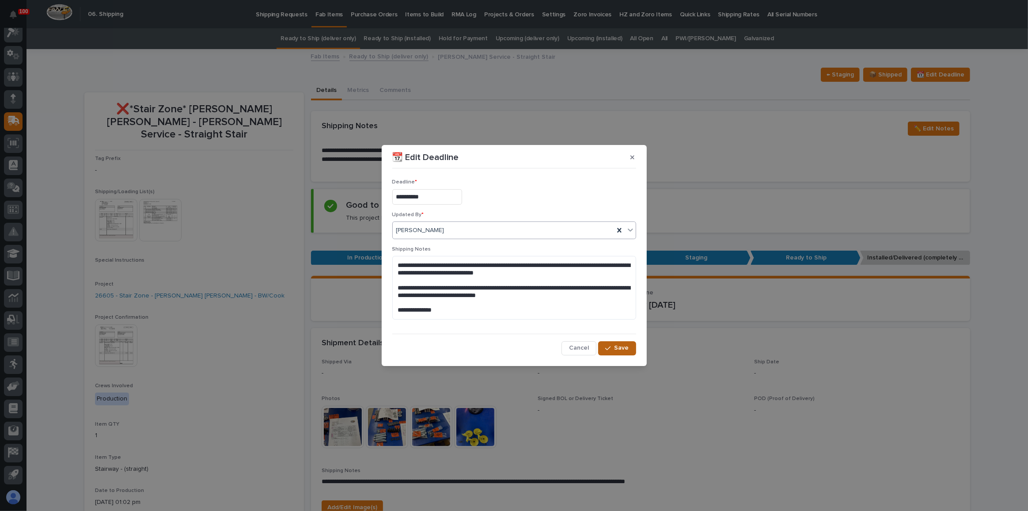
click at [606, 343] on button "Save" at bounding box center [617, 348] width 38 height 14
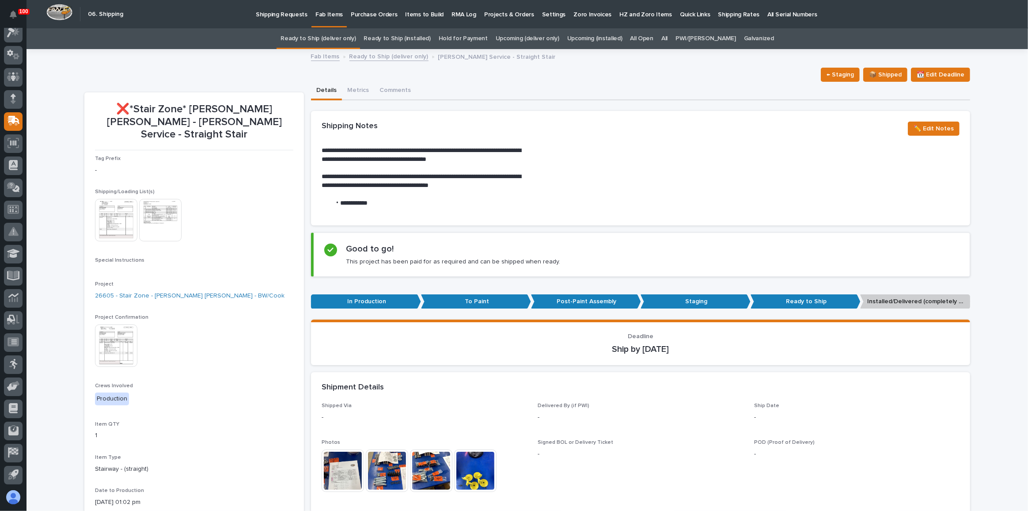
click at [341, 39] on link "Ready to Ship (deliver only)" at bounding box center [317, 38] width 75 height 21
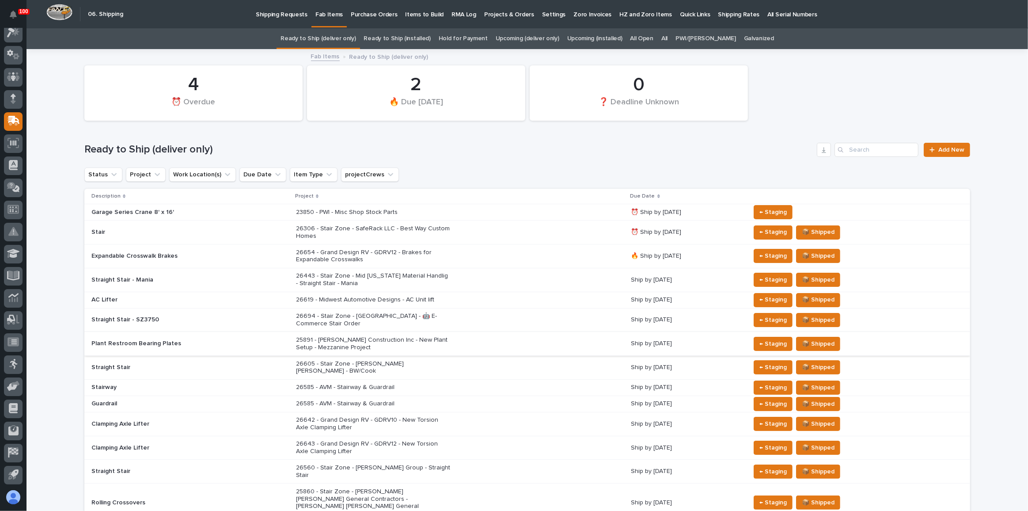
scroll to position [40, 0]
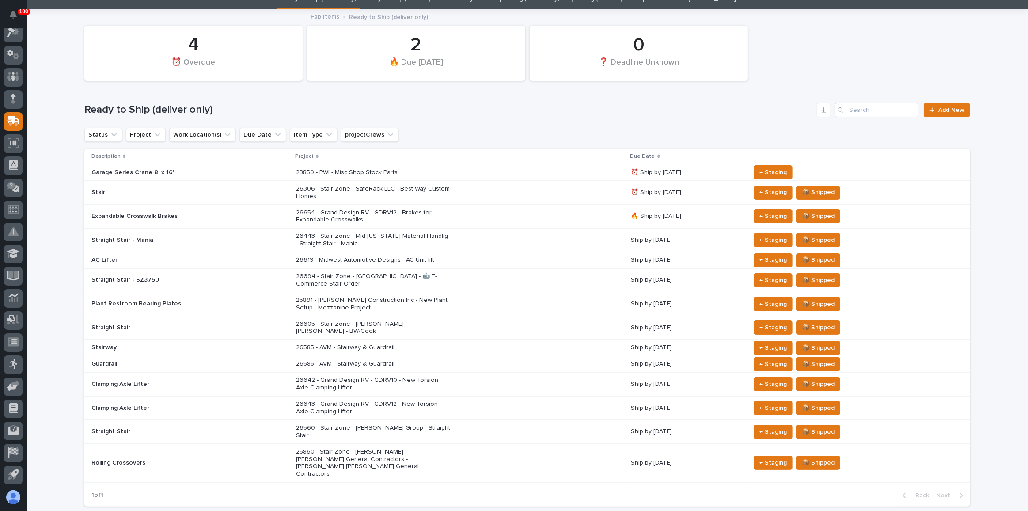
click at [539, 191] on div "26306 - Stair Zone - SafeRack LLC - Best Way Custom Homes" at bounding box center [460, 193] width 328 height 22
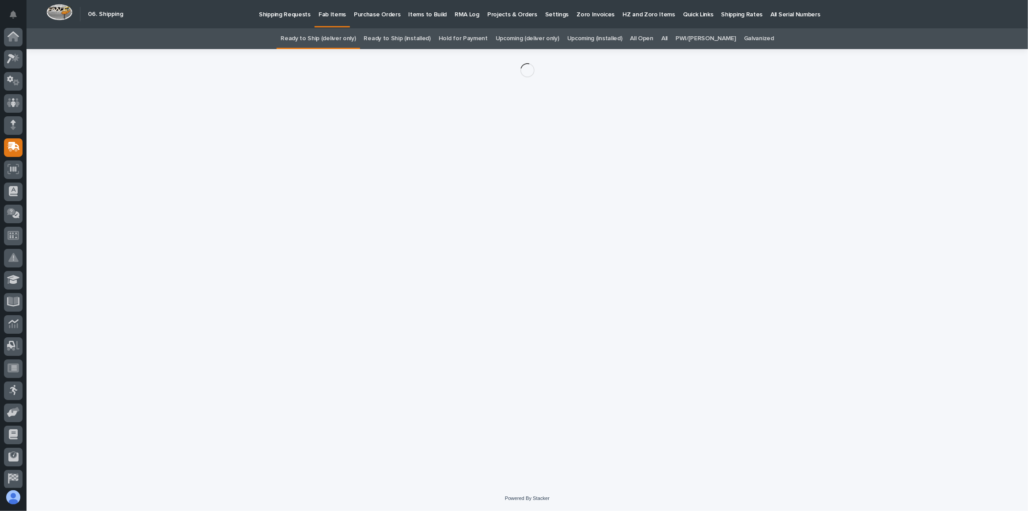
scroll to position [26, 0]
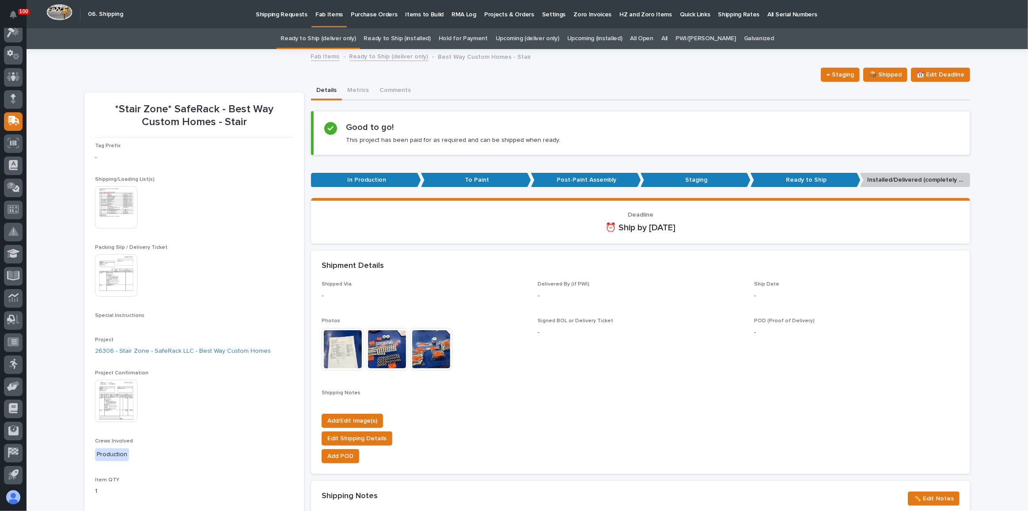
click at [282, 11] on p "Shipping Requests" at bounding box center [282, 9] width 52 height 19
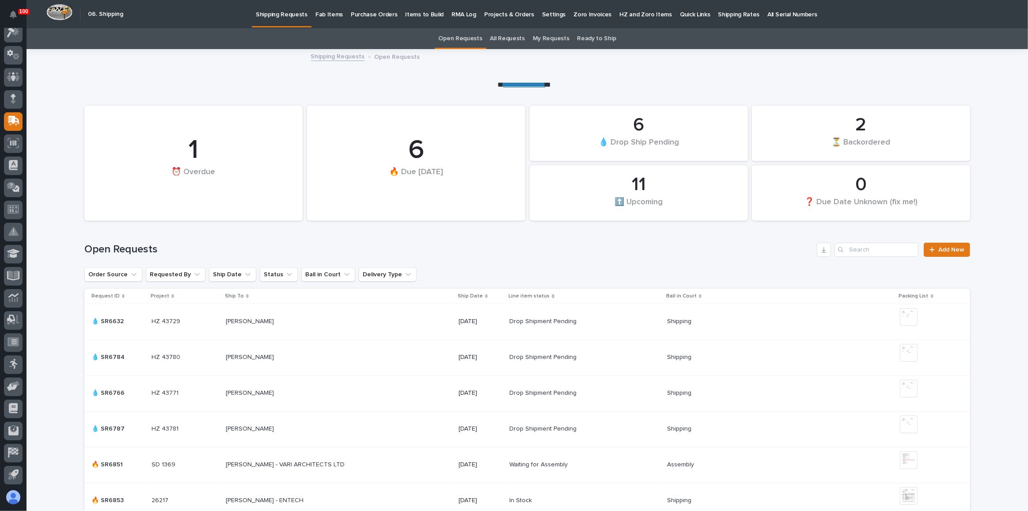
click at [319, 12] on p "Fab Items" at bounding box center [328, 9] width 27 height 19
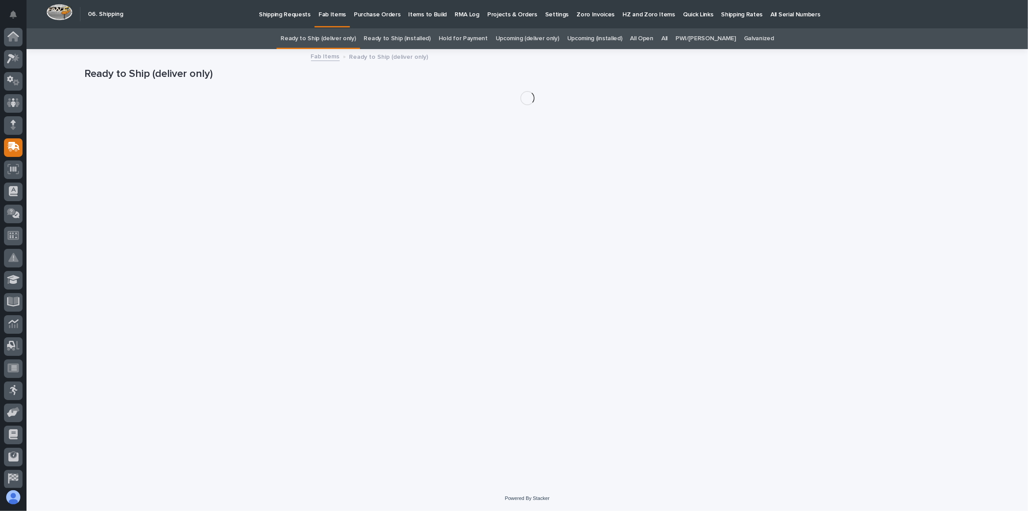
scroll to position [26, 0]
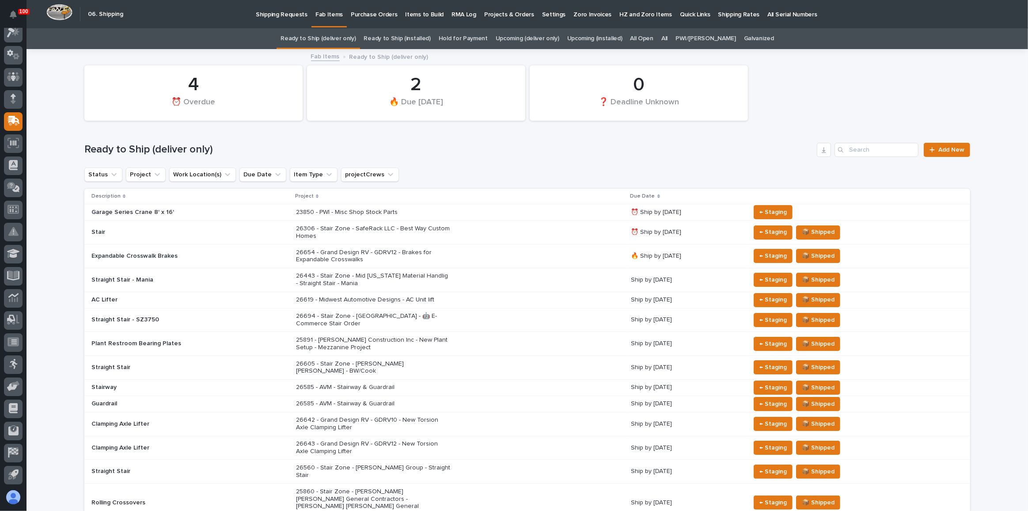
click at [420, 231] on p "26306 - Stair Zone - SafeRack LLC - Best Way Custom Homes" at bounding box center [373, 232] width 155 height 15
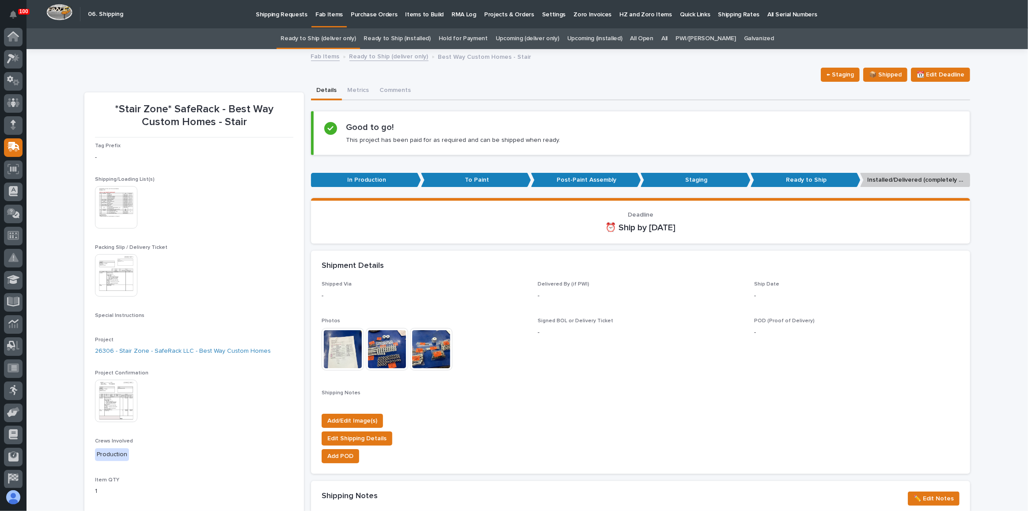
scroll to position [26, 0]
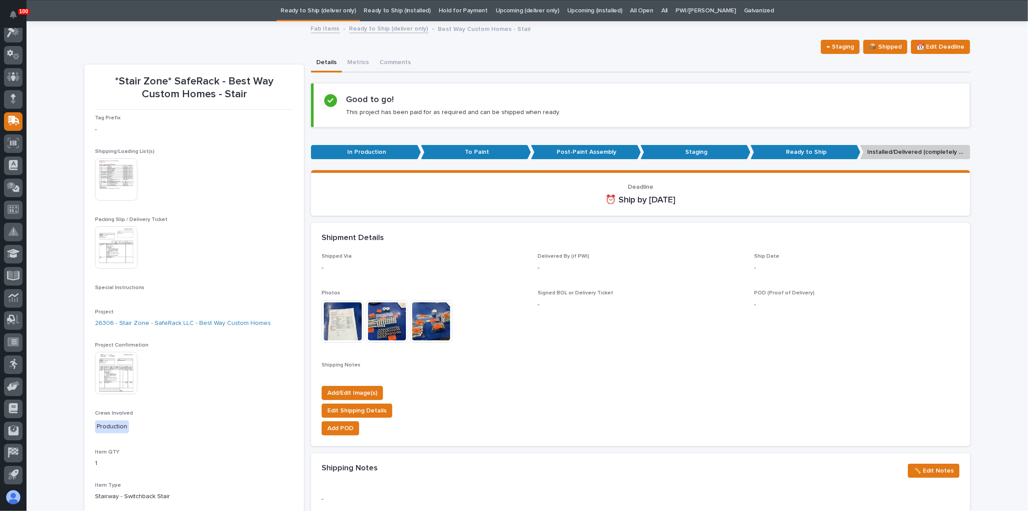
click at [342, 12] on link "Ready to Ship (deliver only)" at bounding box center [317, 10] width 75 height 21
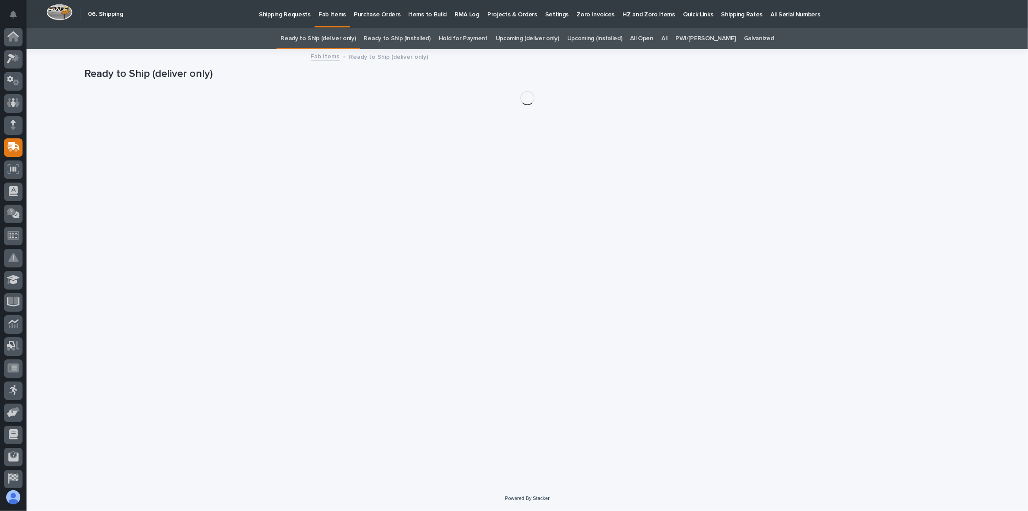
scroll to position [26, 0]
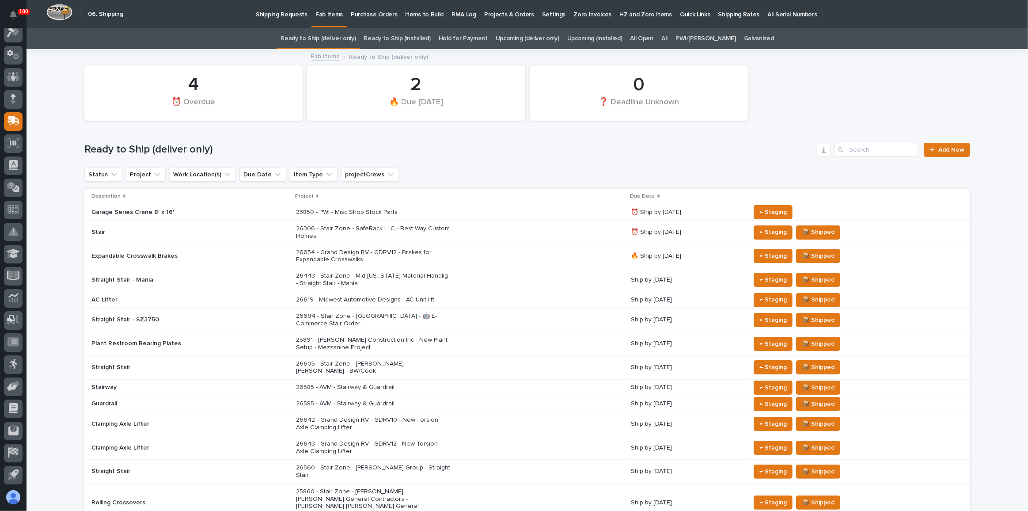
click at [358, 155] on h1 "Ready to Ship (deliver only)" at bounding box center [448, 149] width 729 height 13
click at [285, 15] on p "Shipping Requests" at bounding box center [282, 9] width 52 height 19
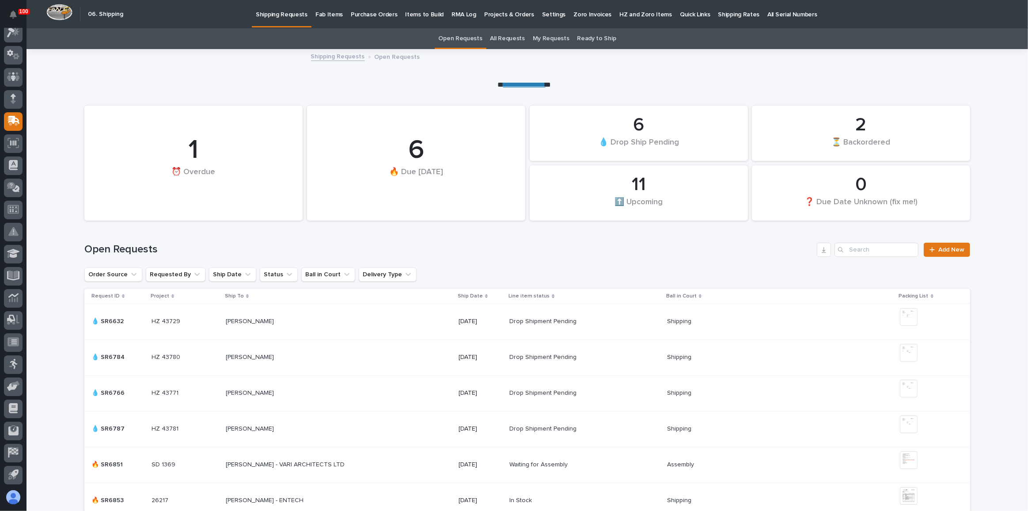
click at [509, 38] on link "All Requests" at bounding box center [507, 38] width 34 height 21
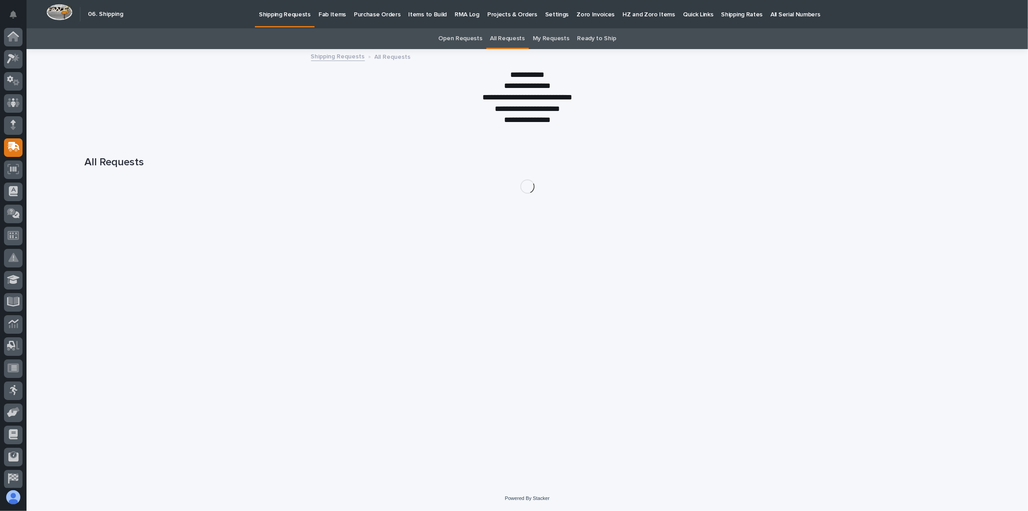
scroll to position [26, 0]
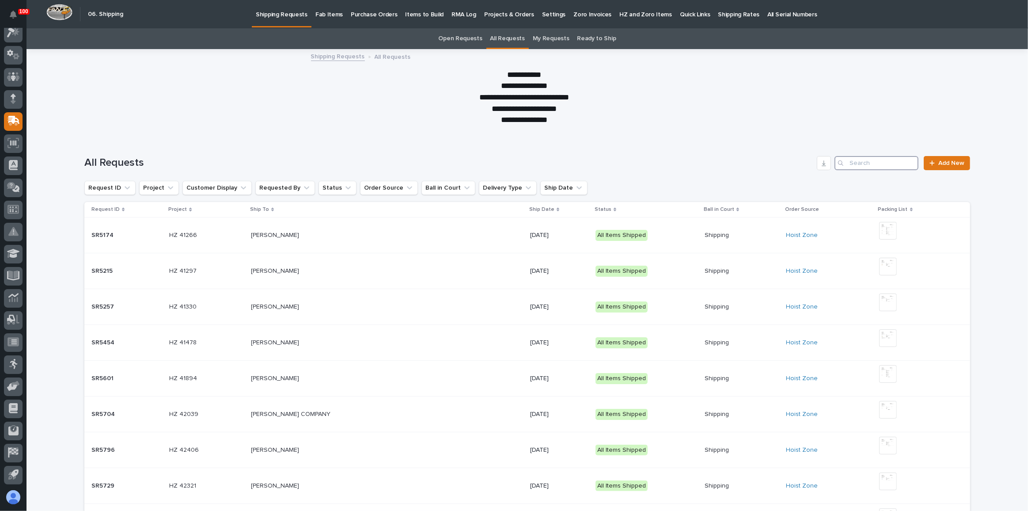
click at [877, 165] on input "Search" at bounding box center [876, 163] width 84 height 14
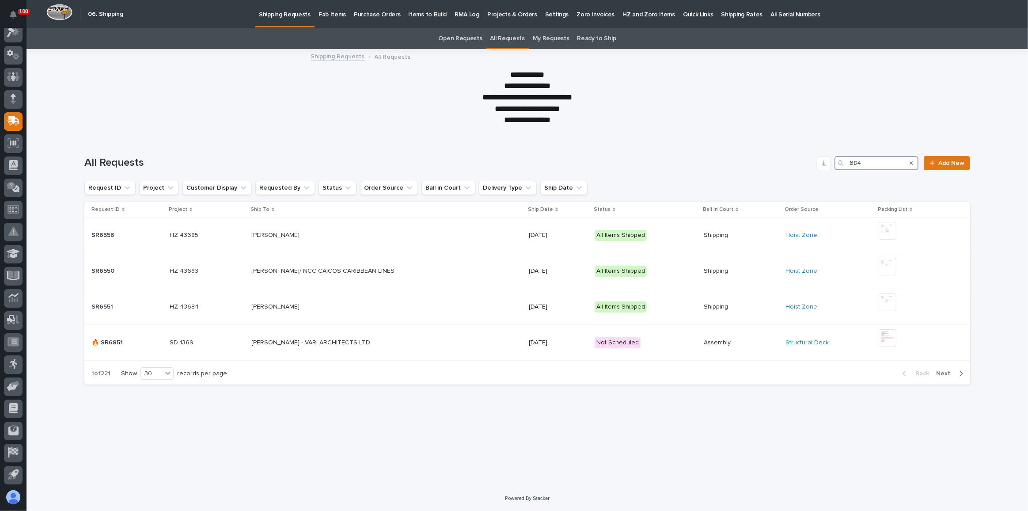
type input "6848"
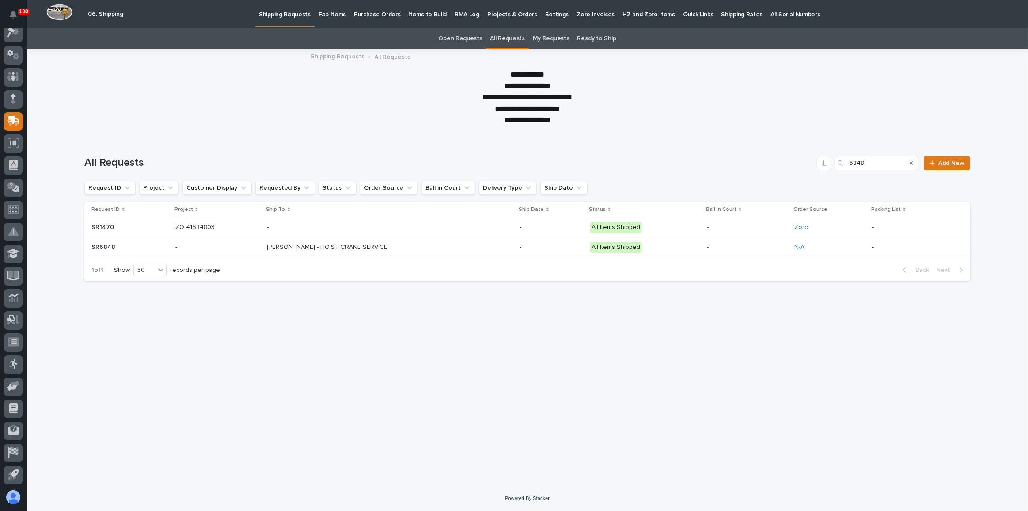
click at [416, 243] on p at bounding box center [344, 247] width 155 height 8
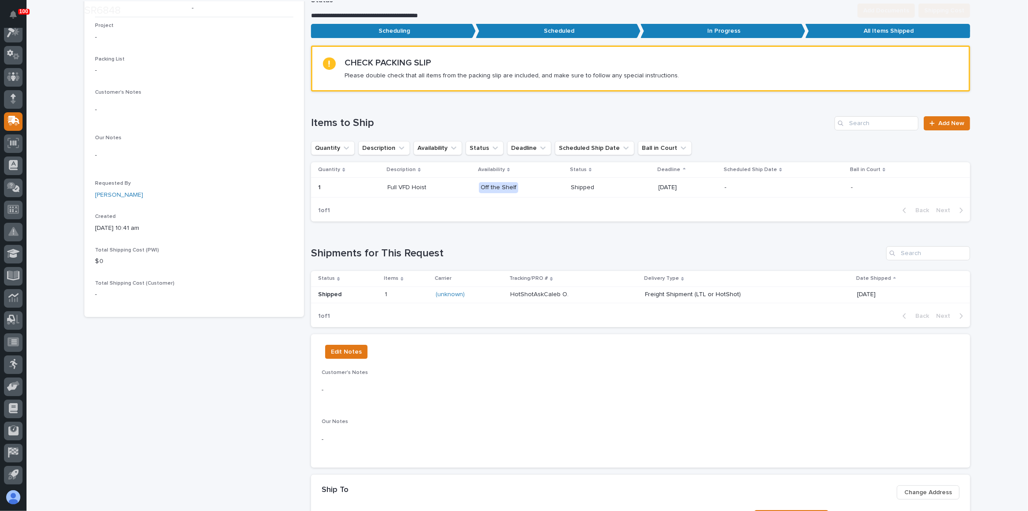
scroll to position [120, 0]
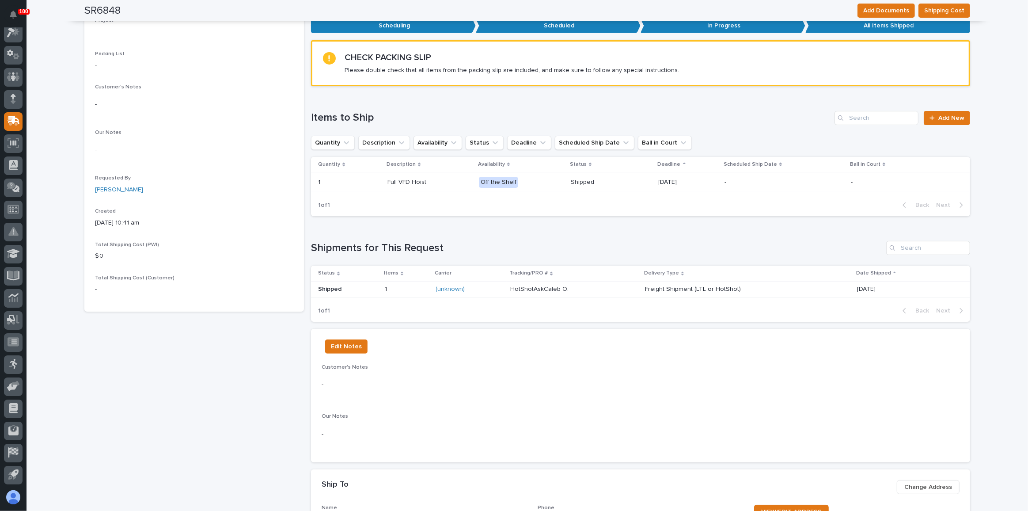
click at [600, 288] on p at bounding box center [574, 289] width 128 height 8
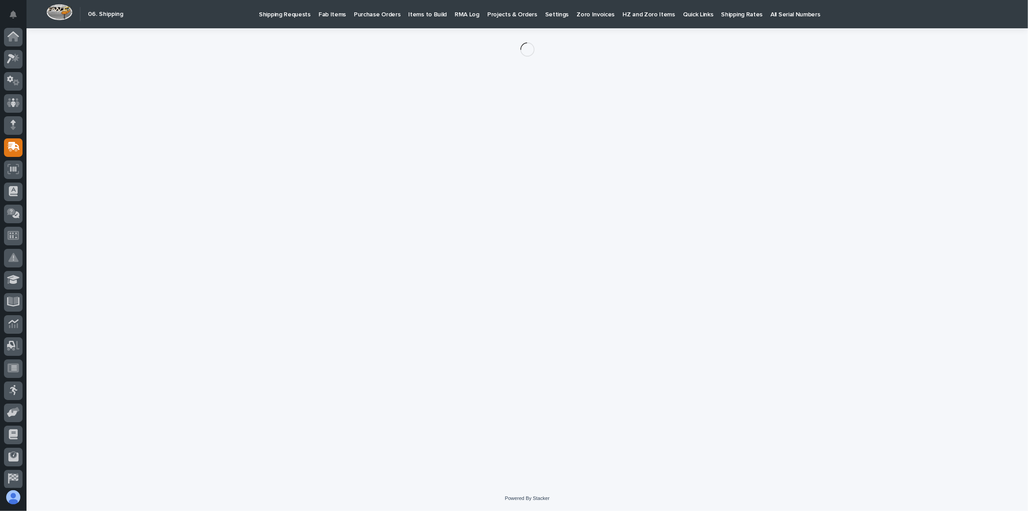
scroll to position [26, 0]
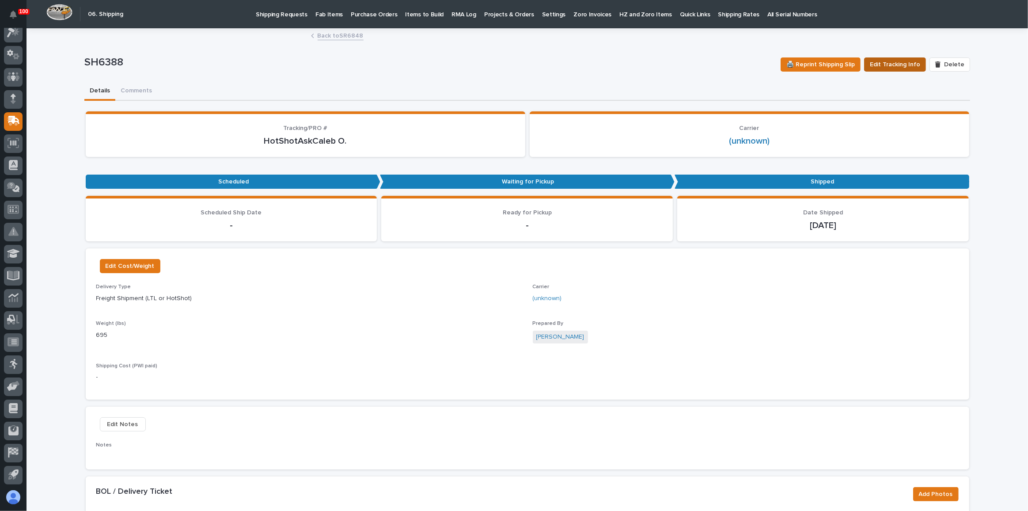
click at [894, 64] on span "Edit Tracking Info" at bounding box center [895, 64] width 50 height 11
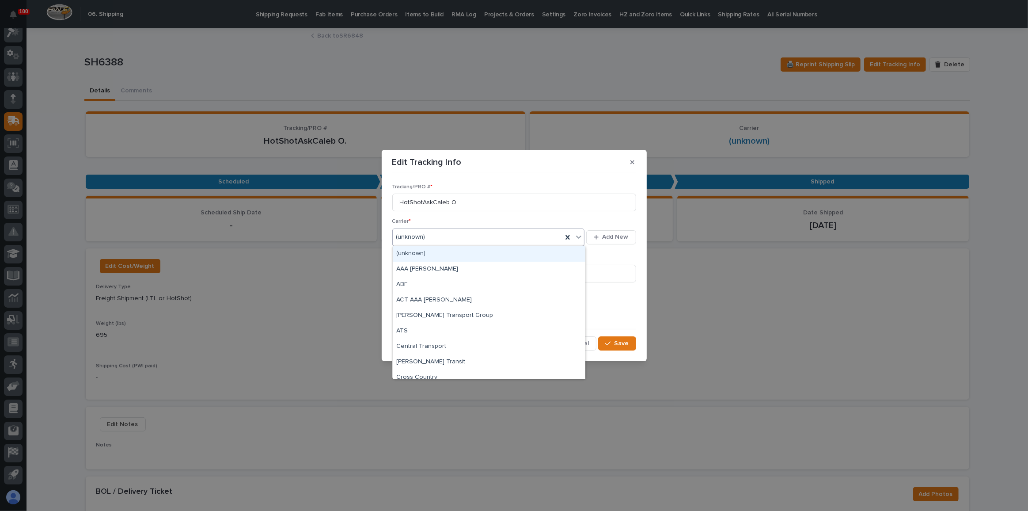
click at [433, 233] on div "(unknown)" at bounding box center [478, 237] width 170 height 15
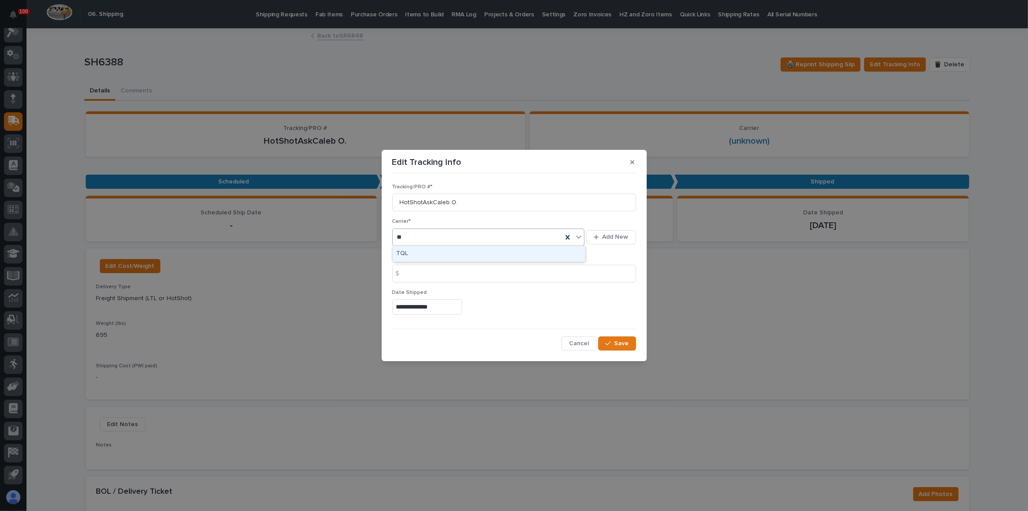
type input "***"
click at [423, 254] on div "TQL" at bounding box center [489, 253] width 193 height 15
drag, startPoint x: 473, startPoint y: 208, endPoint x: 392, endPoint y: 201, distance: 81.9
click at [392, 201] on input "HotShotAskCaleb O." at bounding box center [514, 202] width 244 height 18
paste input "33462508"
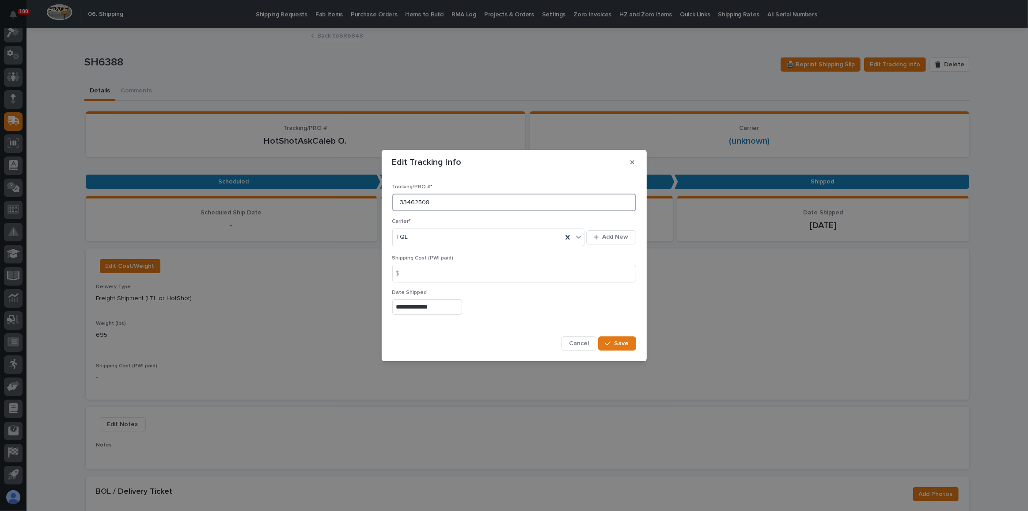
type input "33462508"
click at [503, 252] on div "Carrier * TQL Add New" at bounding box center [514, 236] width 244 height 36
click at [620, 341] on span "Save" at bounding box center [621, 343] width 15 height 8
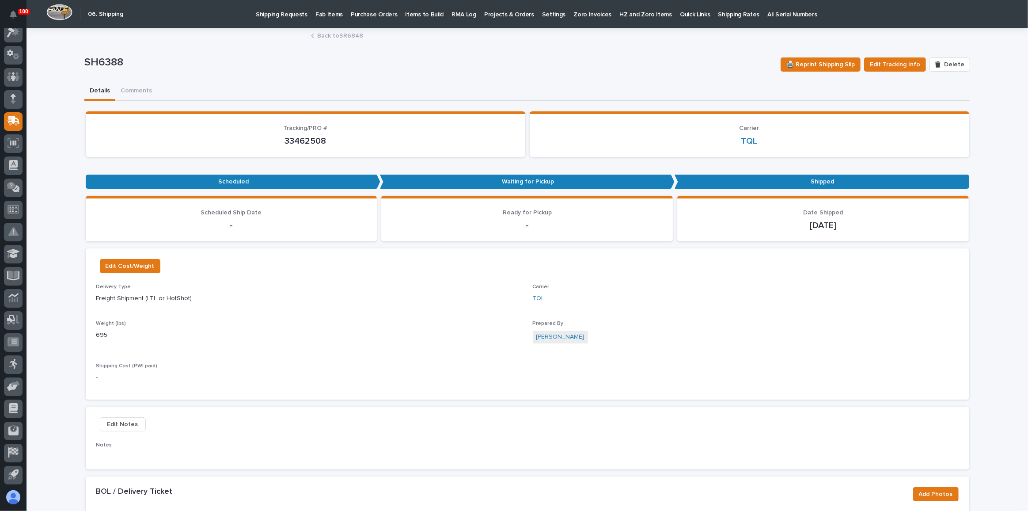
click at [301, 19] on link "Shipping Requests" at bounding box center [282, 13] width 60 height 27
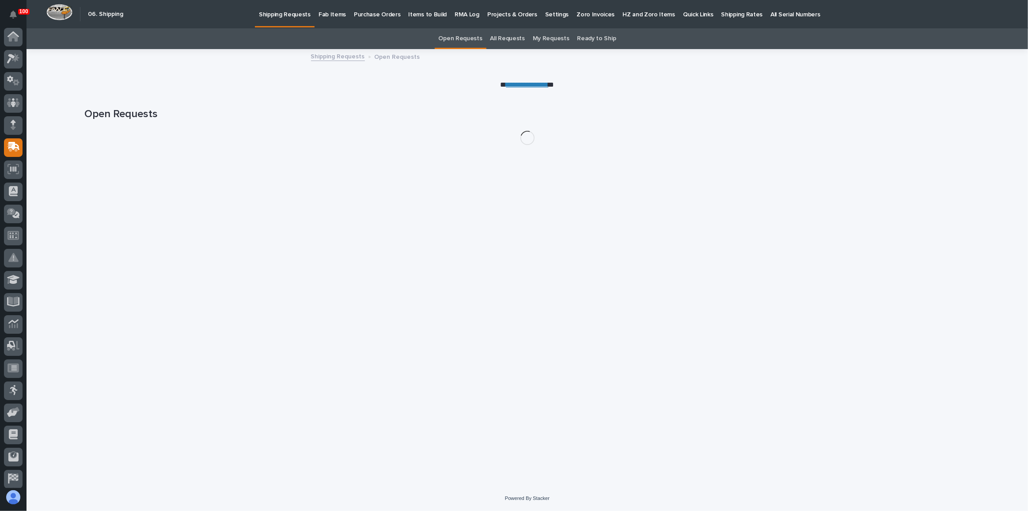
scroll to position [26, 0]
click at [335, 18] on p "Fab Items" at bounding box center [331, 9] width 27 height 19
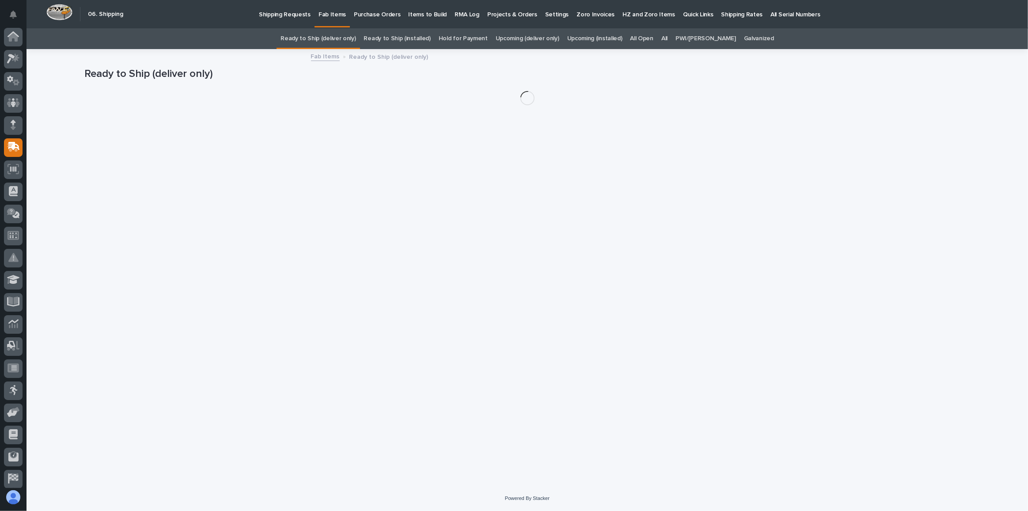
scroll to position [26, 0]
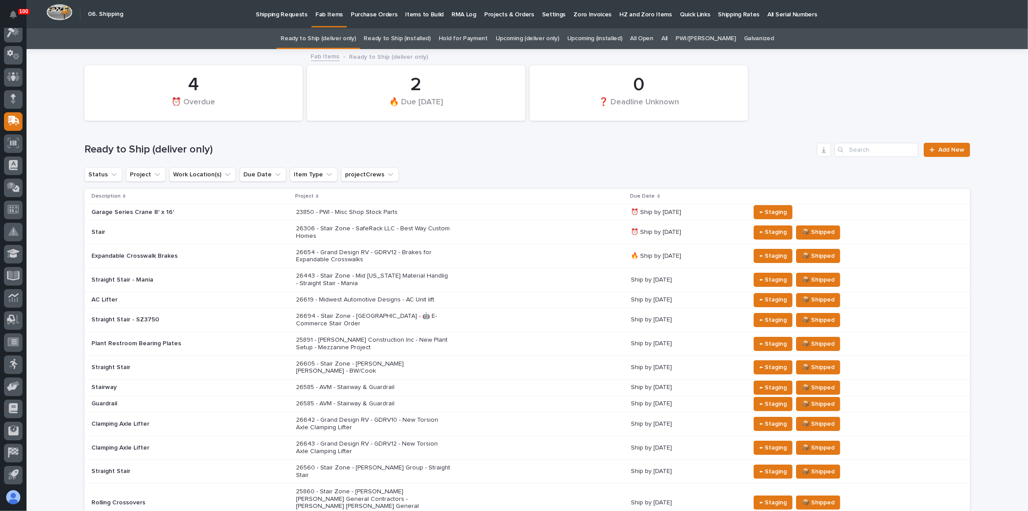
click at [475, 228] on div "26306 - Stair Zone - SafeRack LLC - Best Way Custom Homes" at bounding box center [460, 232] width 328 height 22
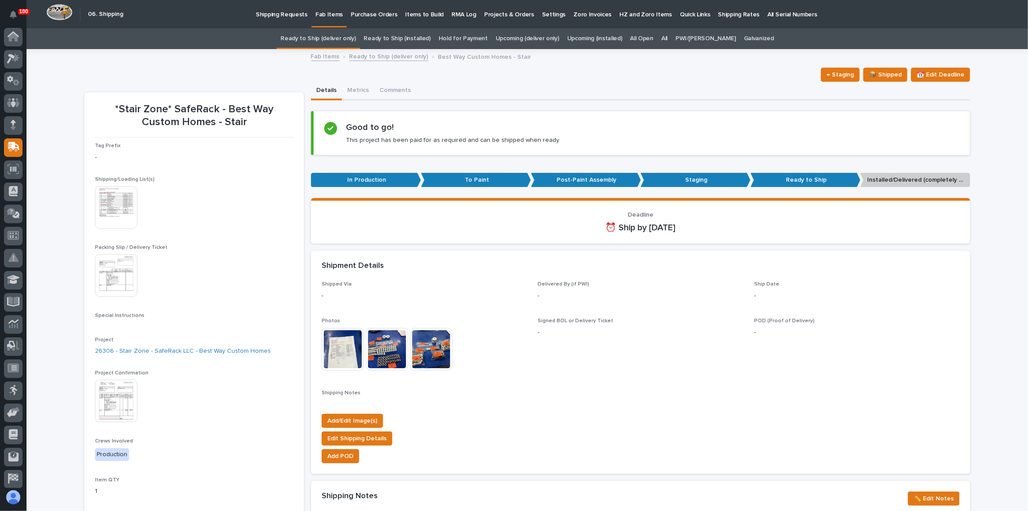
scroll to position [26, 0]
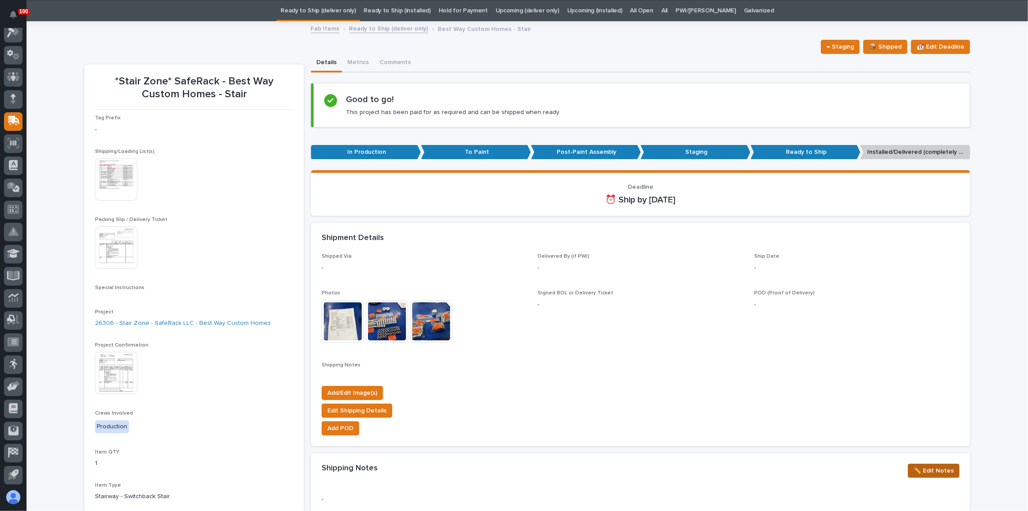
click at [942, 468] on span "✏️ Edit Notes" at bounding box center [933, 470] width 40 height 11
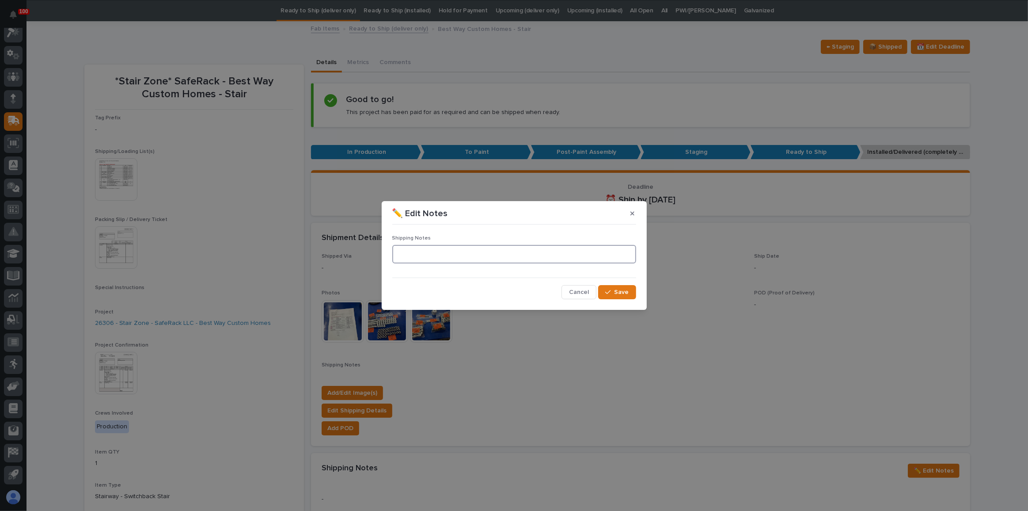
click at [507, 253] on textarea at bounding box center [514, 254] width 244 height 19
type textarea "**********"
click at [616, 293] on span "Save" at bounding box center [621, 292] width 15 height 8
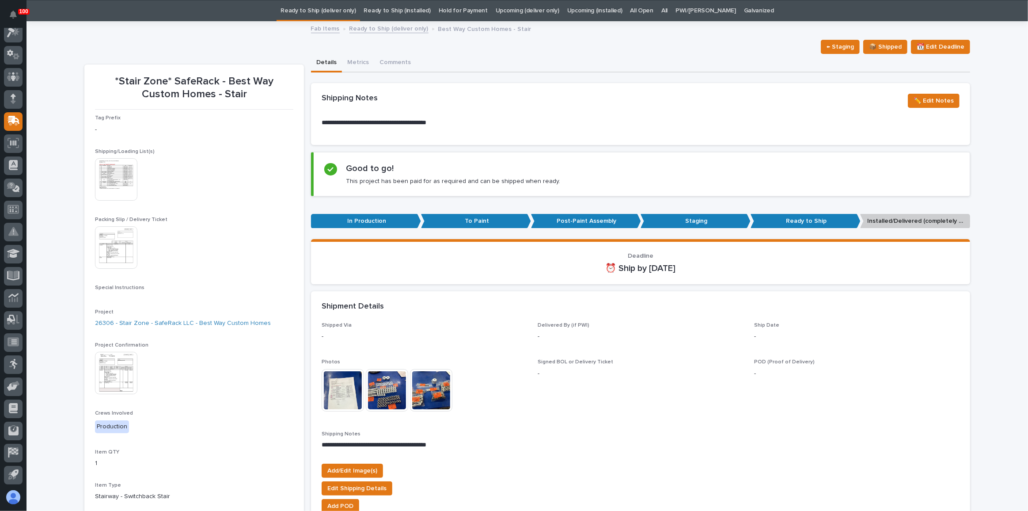
click at [342, 11] on link "Ready to Ship (deliver only)" at bounding box center [317, 10] width 75 height 21
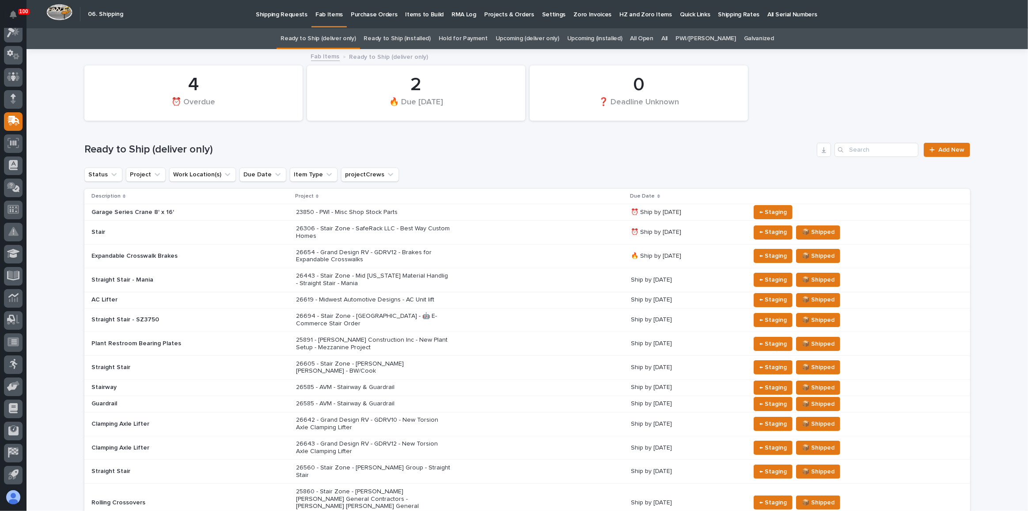
scroll to position [79, 0]
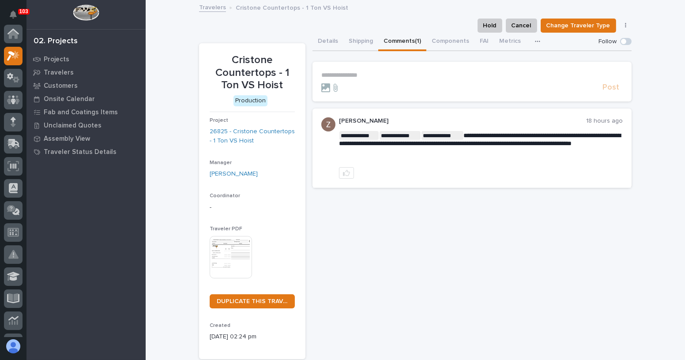
scroll to position [22, 0]
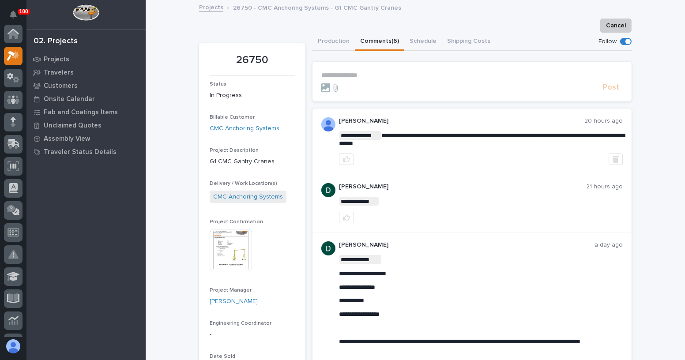
scroll to position [22, 0]
